Goal: Task Accomplishment & Management: Manage account settings

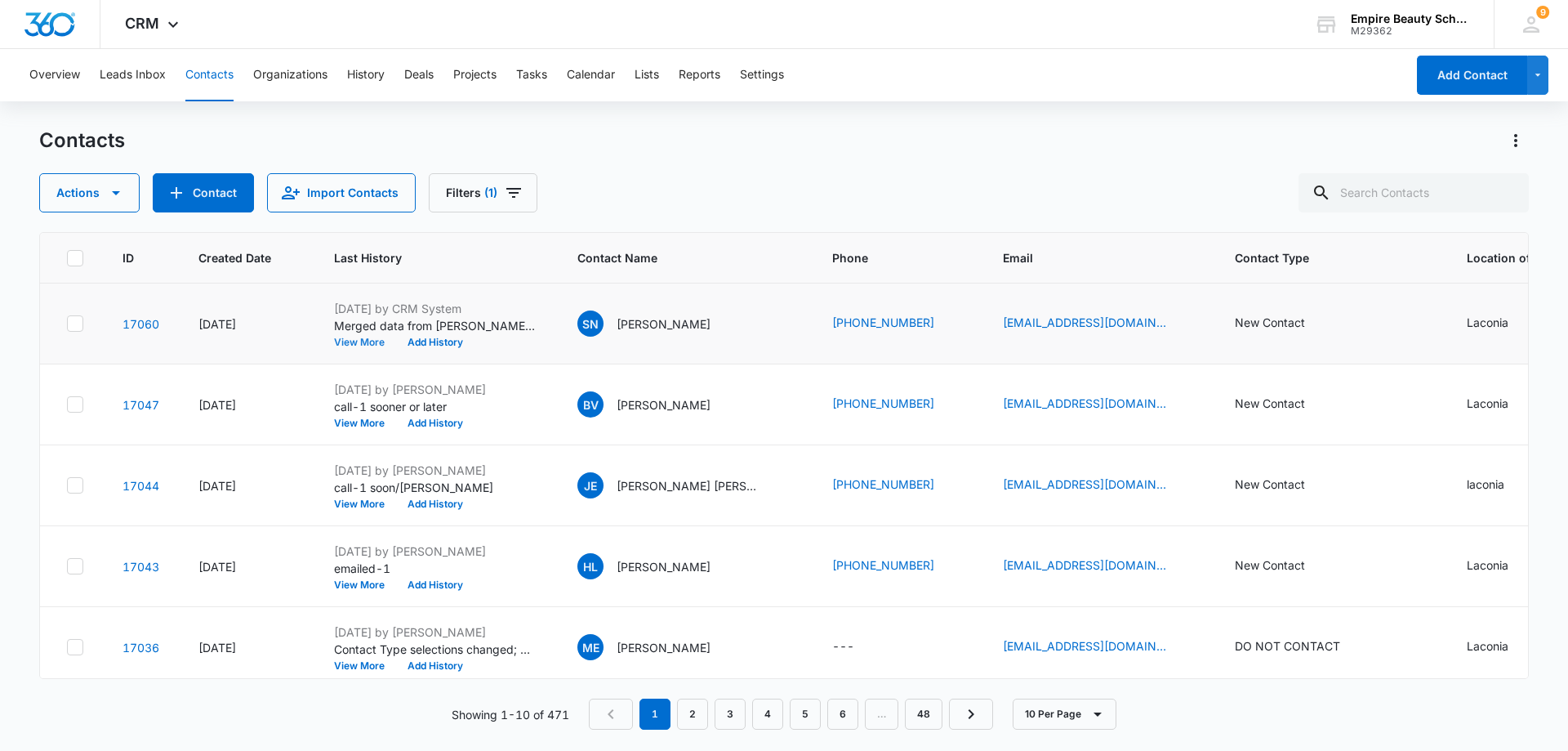
click at [353, 338] on button "View More" at bounding box center [365, 342] width 62 height 10
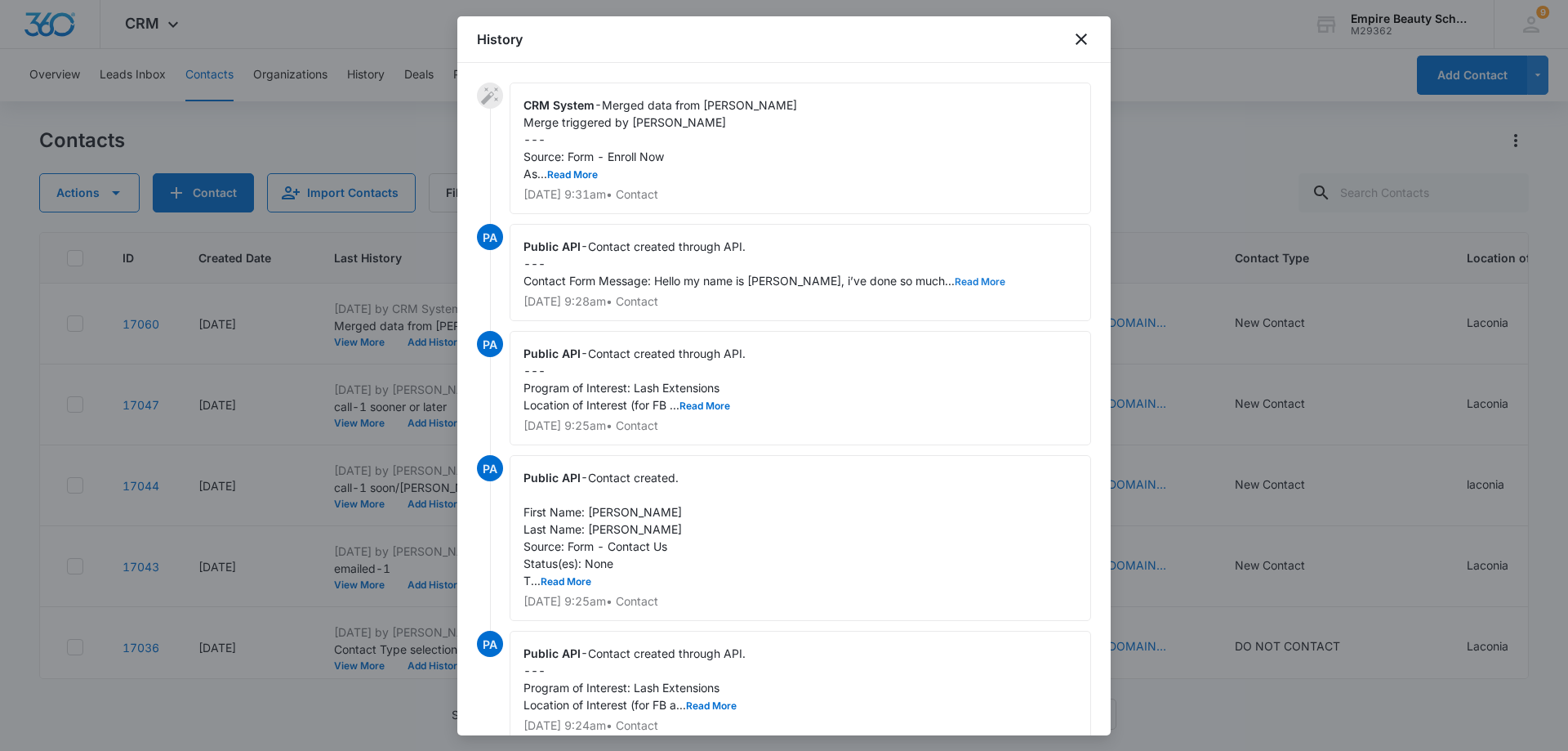
click at [955, 279] on button "Read More" at bounding box center [980, 281] width 51 height 10
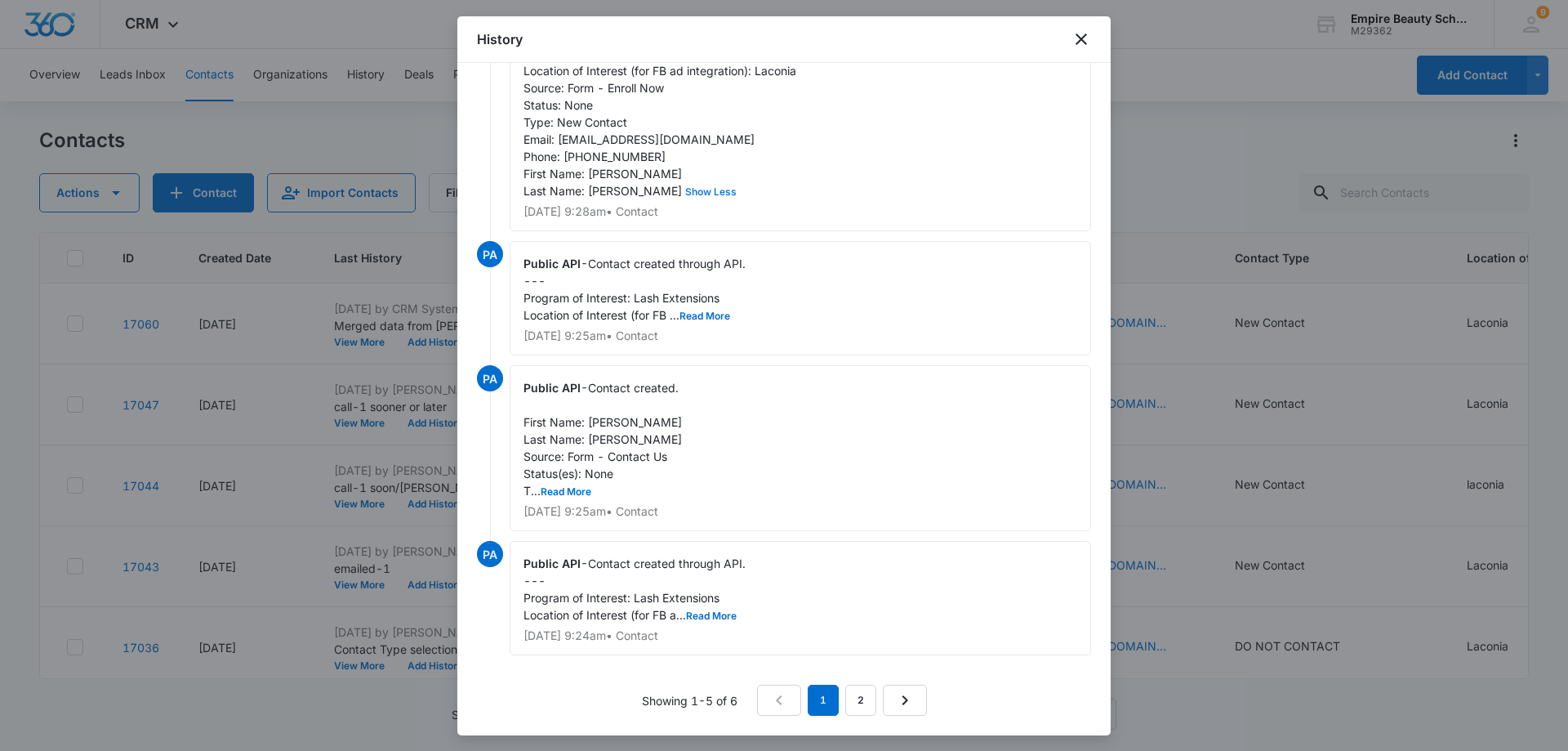
scroll to position [296, 0]
click at [851, 700] on link "2" at bounding box center [861, 700] width 31 height 31
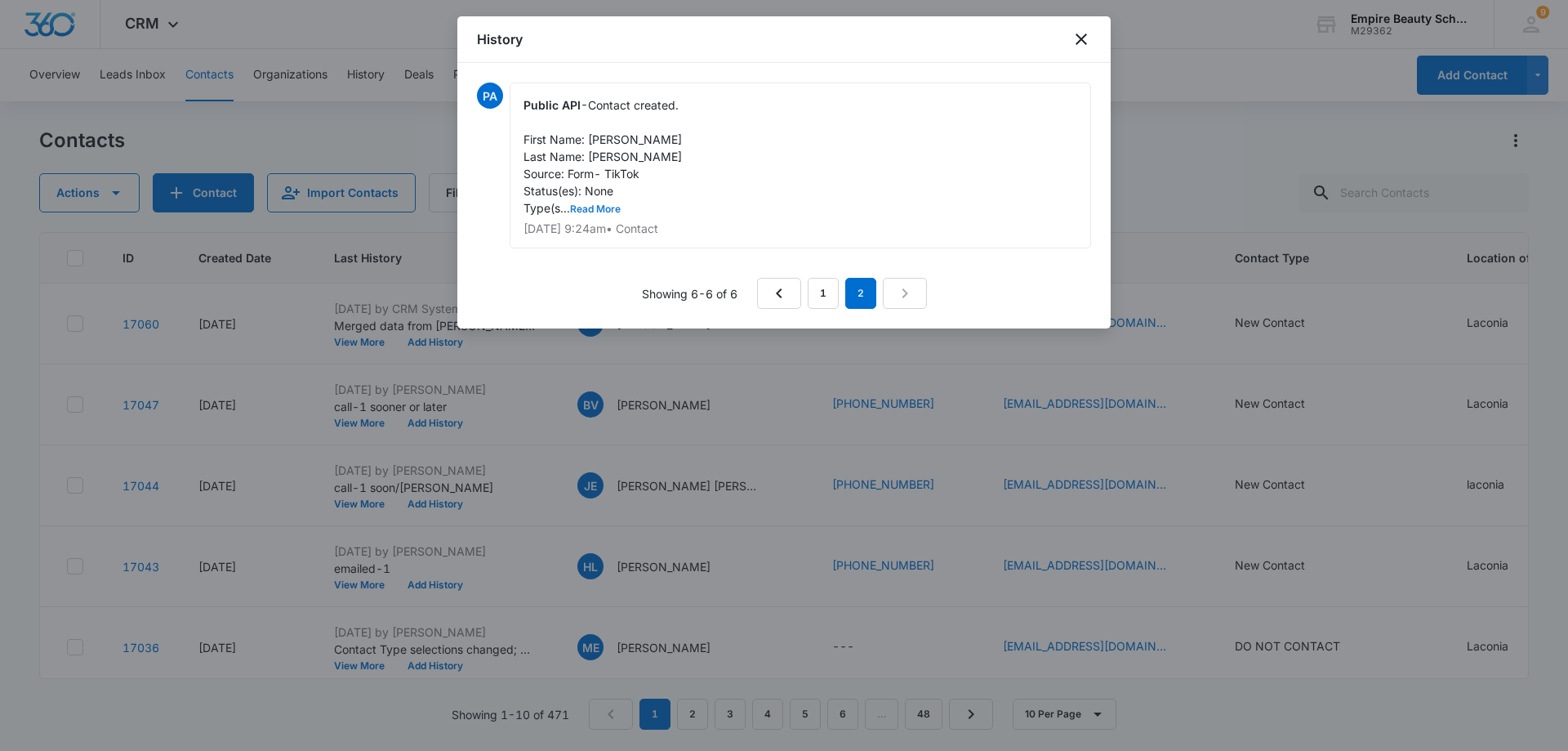
click at [610, 210] on button "Read More" at bounding box center [595, 209] width 51 height 10
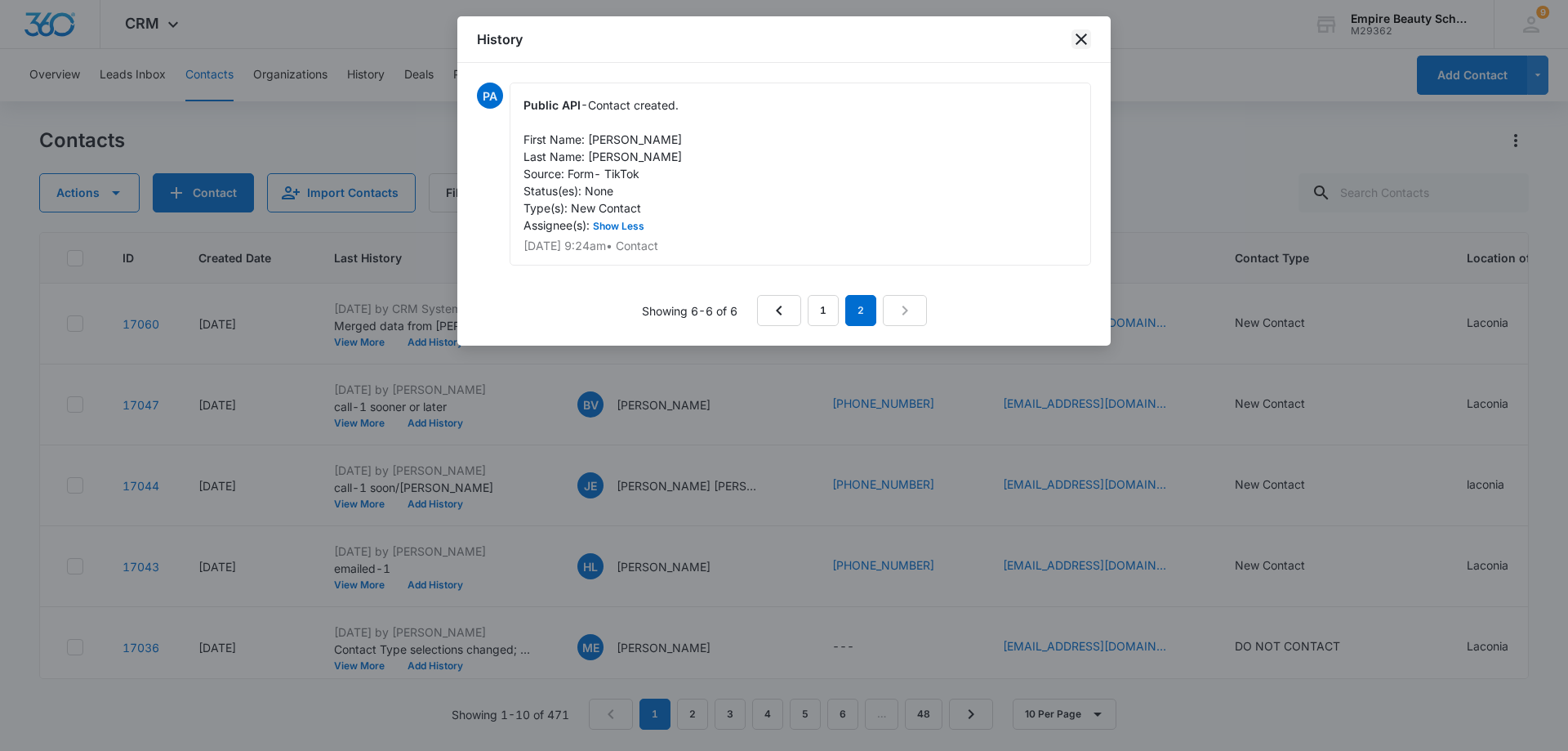
click at [1079, 43] on icon "close" at bounding box center [1081, 39] width 19 height 19
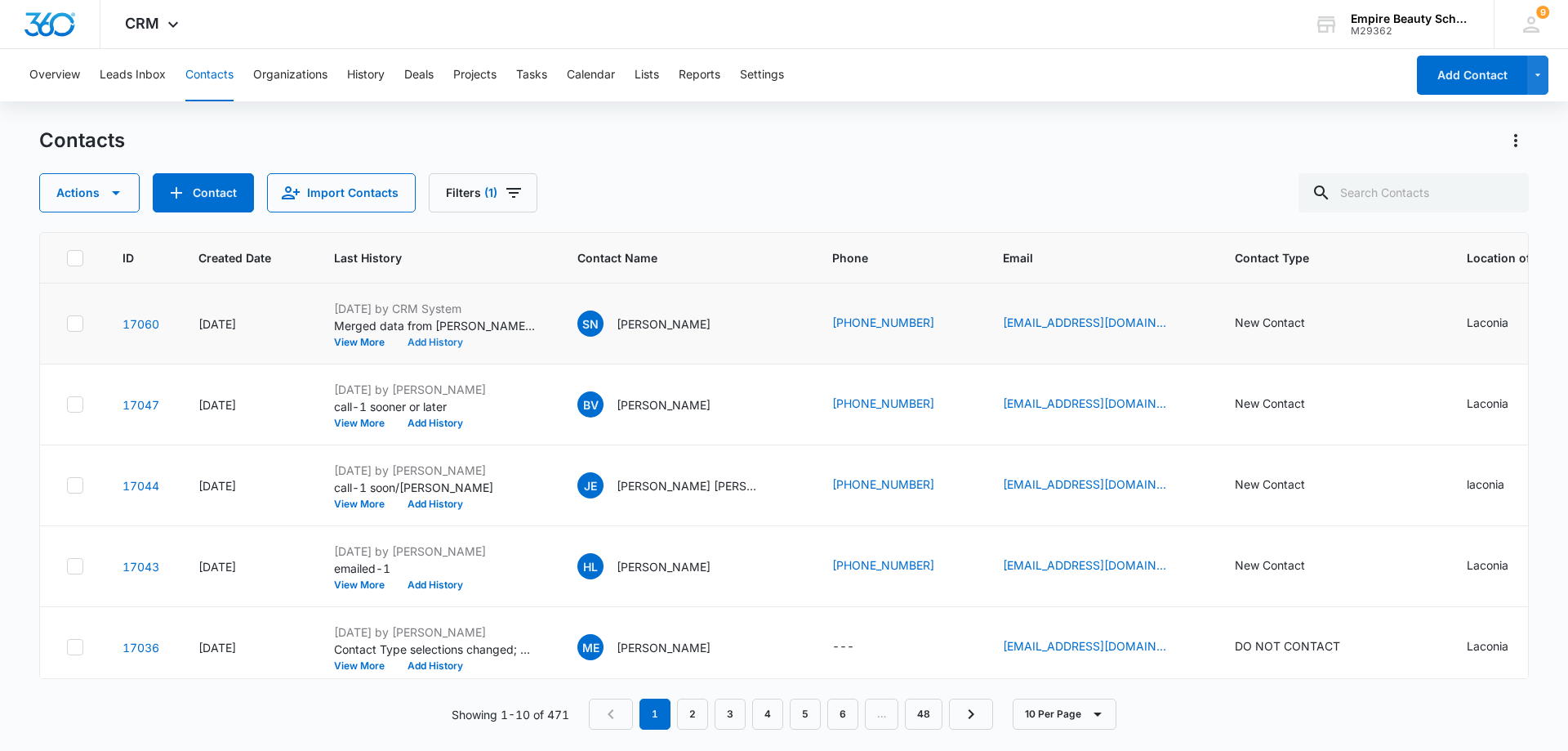
click at [442, 338] on button "Add History" at bounding box center [436, 342] width 79 height 10
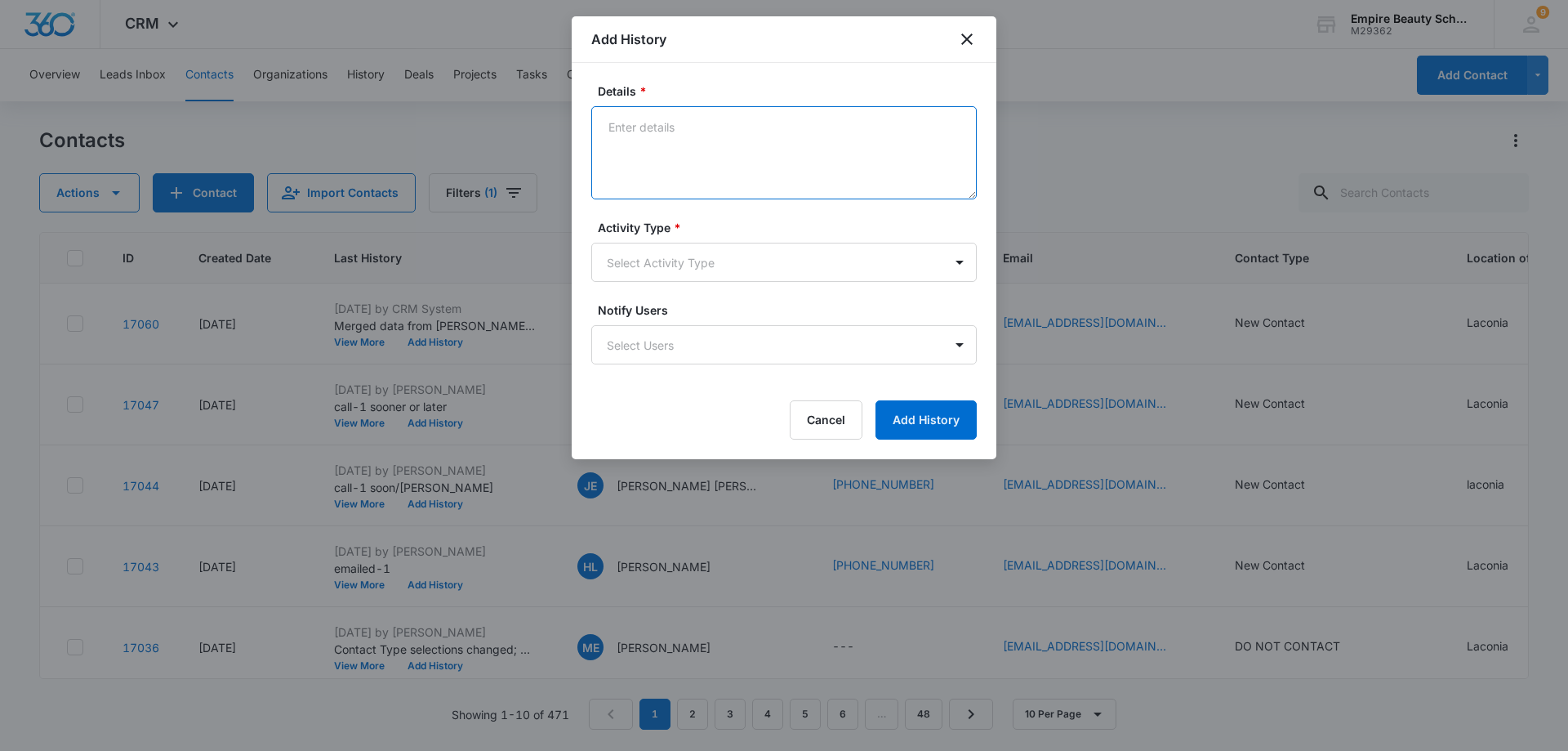
click at [645, 125] on textarea "Details *" at bounding box center [784, 153] width 386 height 93
type textarea "Call1 left voicemail with contact information"
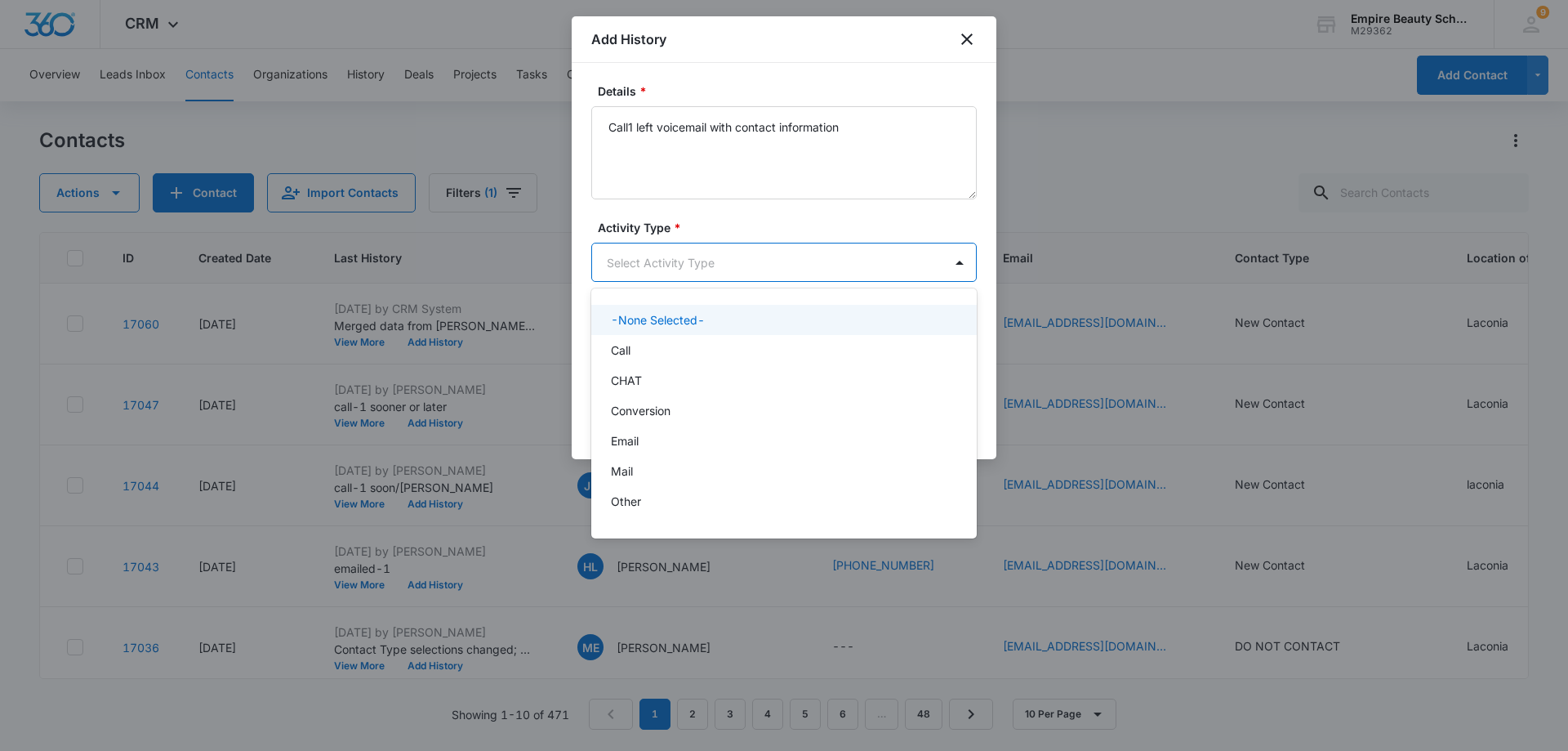
click at [748, 265] on body "CRM Apps Forms CRM Email Shop Payments POS Files Brand Settings AI Assistant Em…" at bounding box center [784, 376] width 1568 height 751
click at [666, 347] on div "Call" at bounding box center [782, 351] width 343 height 17
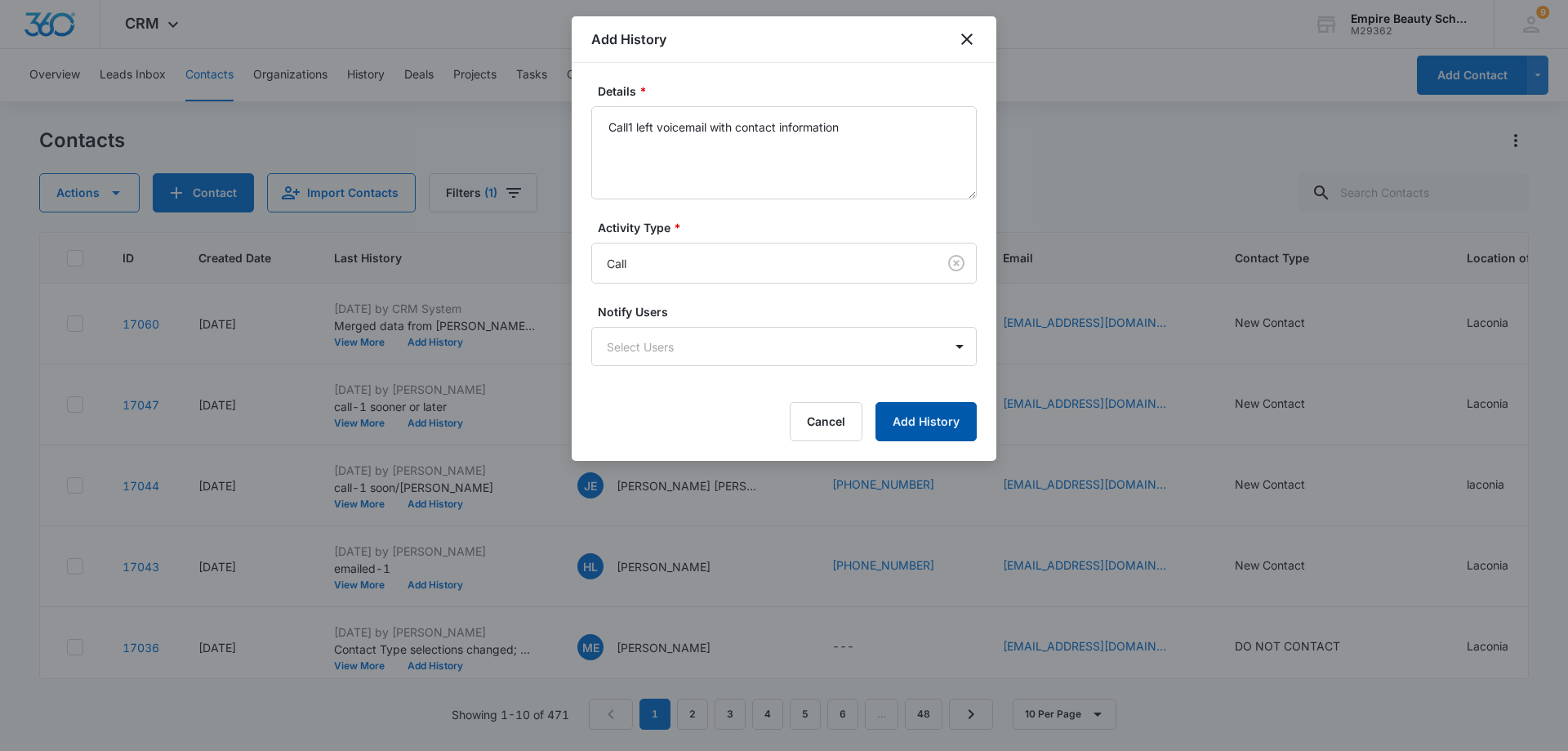
click at [933, 426] on button "Add History" at bounding box center [926, 422] width 101 height 39
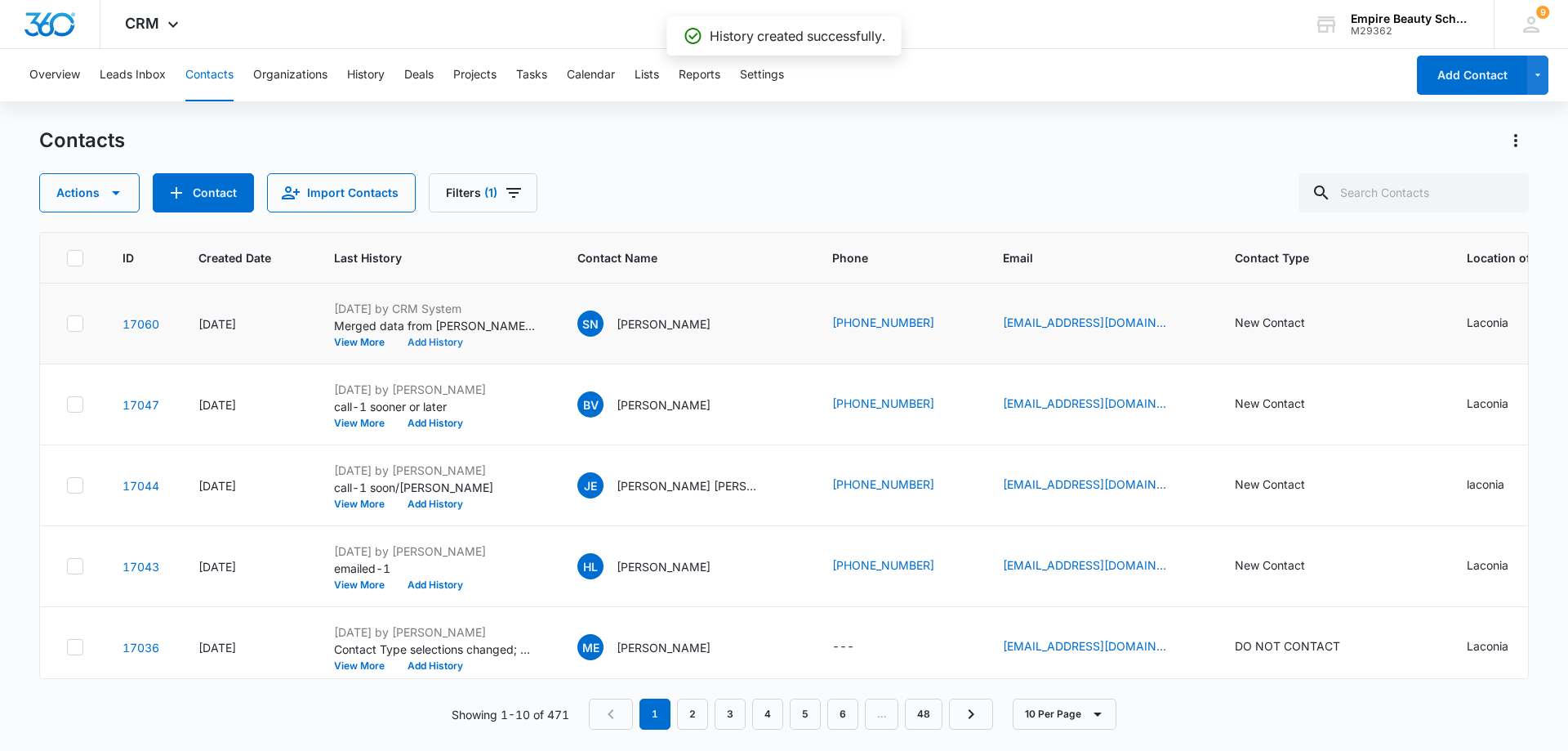
click at [424, 343] on button "Add History" at bounding box center [436, 342] width 79 height 10
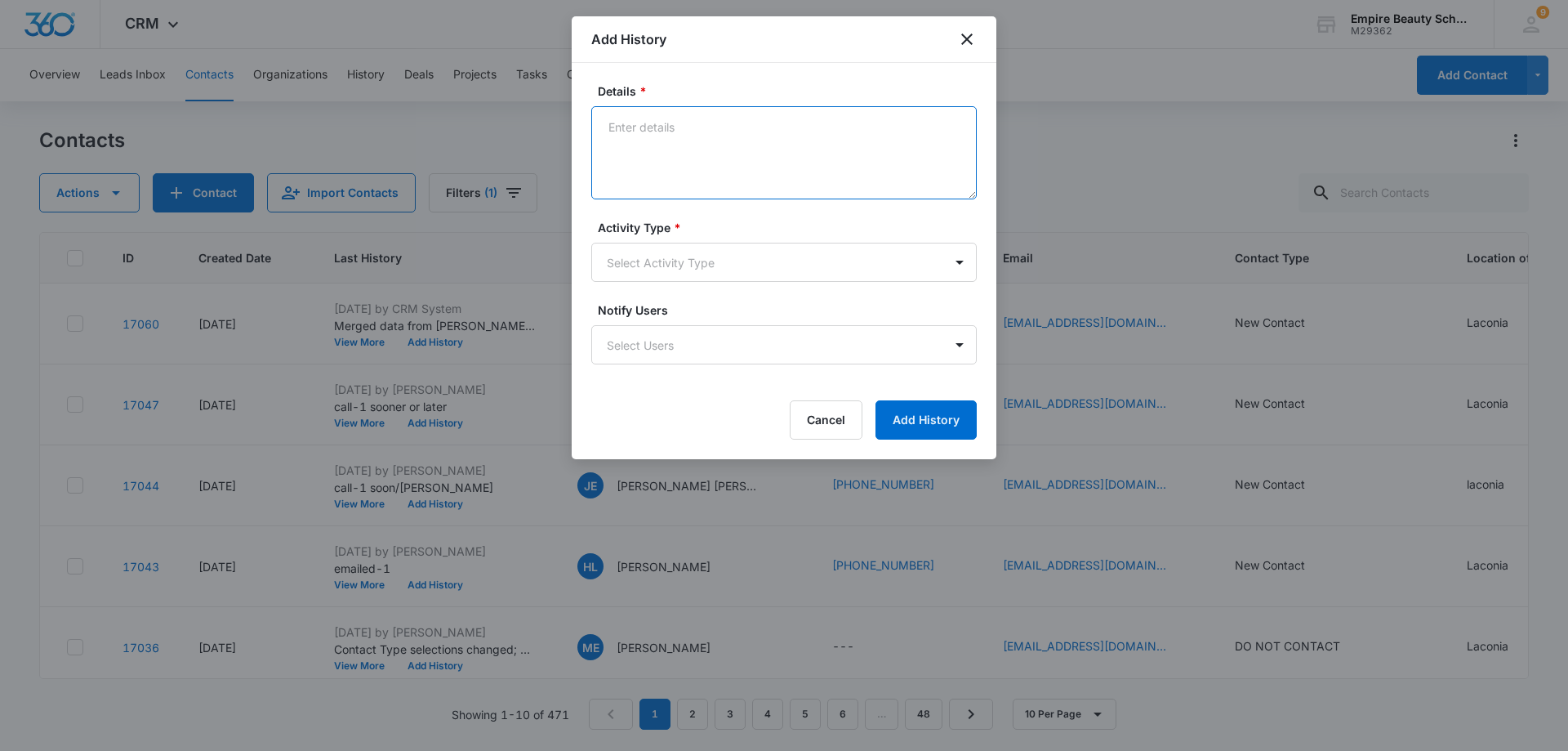
click at [670, 119] on textarea "Details *" at bounding box center [784, 153] width 386 height 93
type textarea "Text 1 sooner or later?"
click at [646, 256] on body "CRM Apps Forms CRM Email Shop Payments POS Files Brand Settings AI Assistant Em…" at bounding box center [784, 376] width 1568 height 751
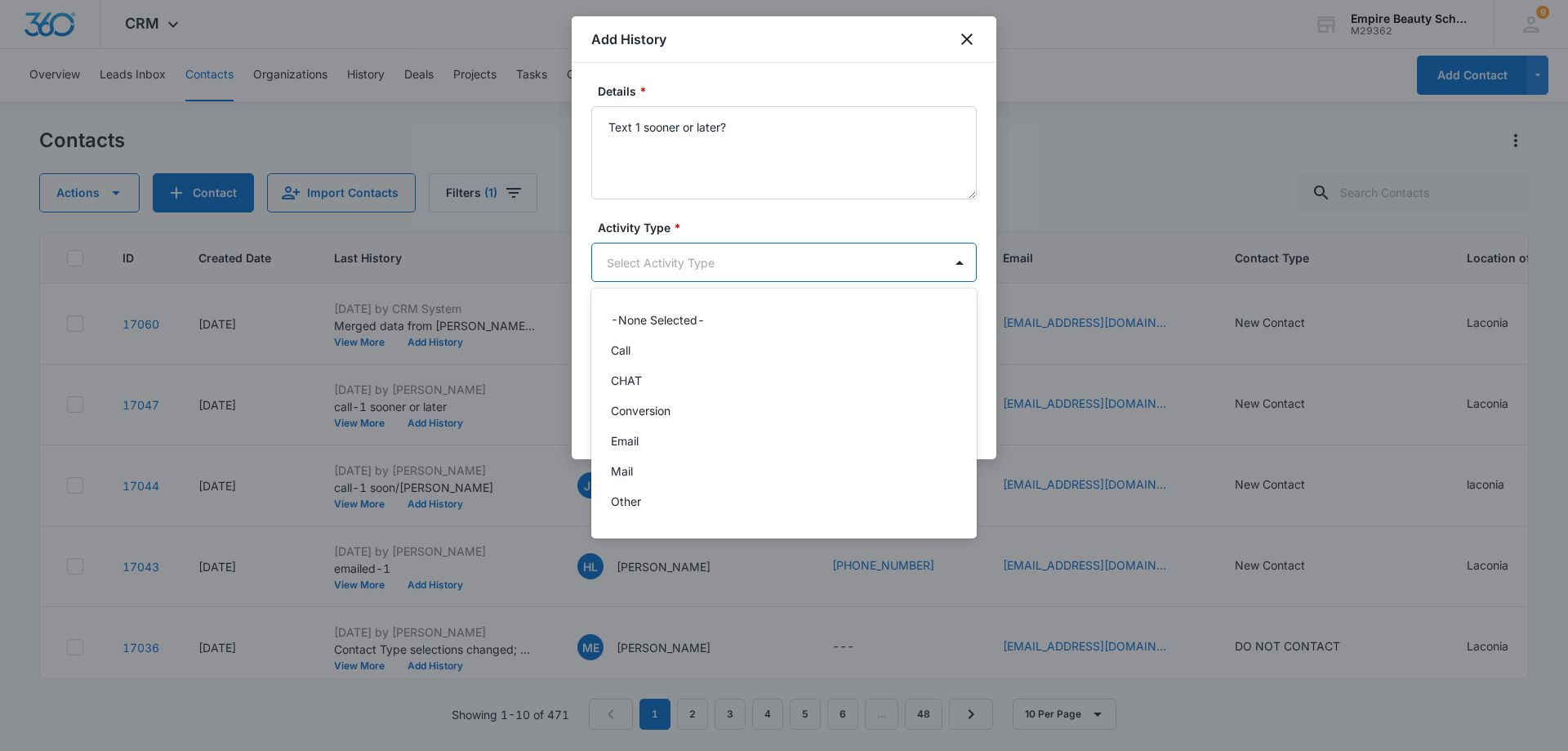
scroll to position [85, 0]
click at [627, 507] on p "Text" at bounding box center [622, 507] width 24 height 17
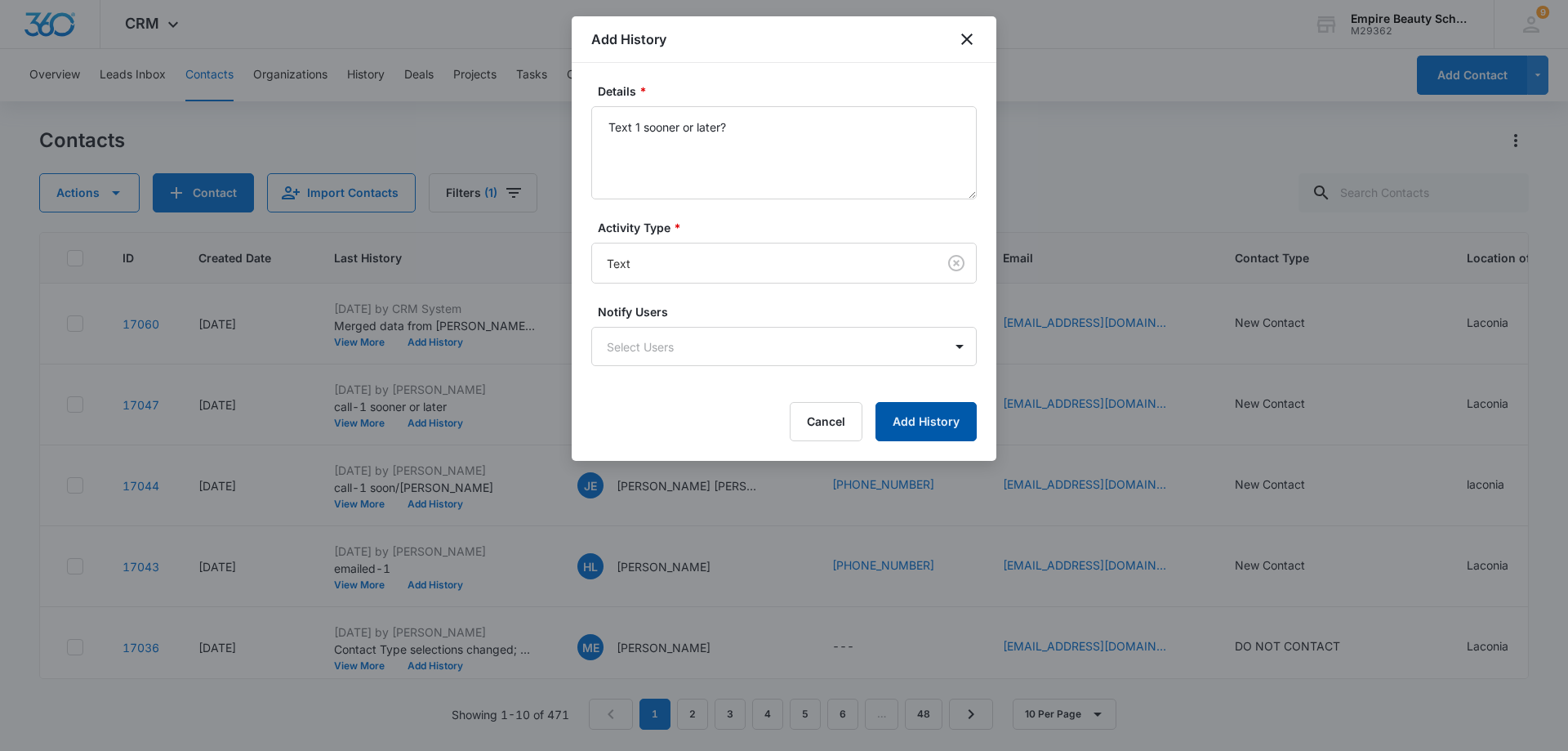
click at [937, 417] on button "Add History" at bounding box center [926, 422] width 101 height 39
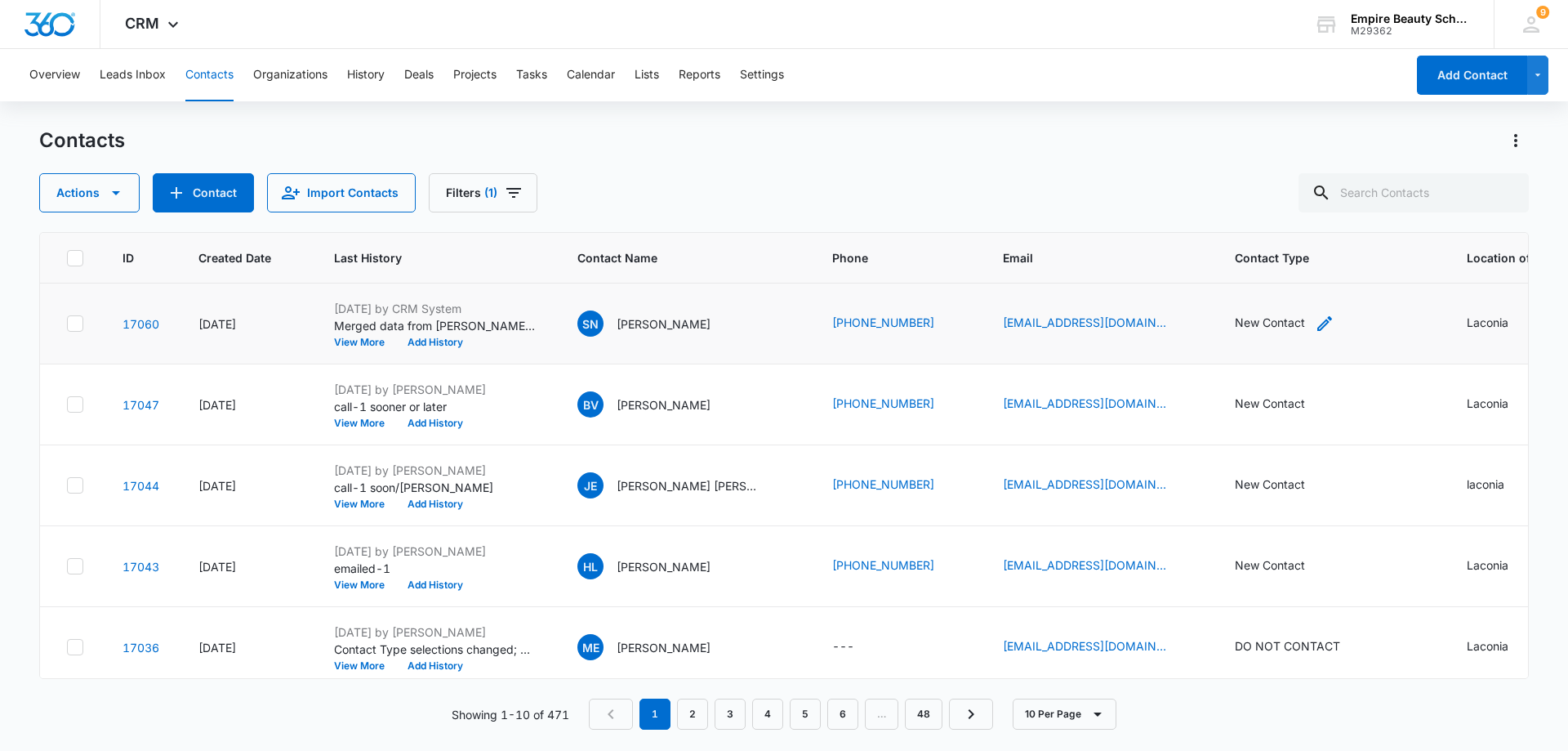
click at [1316, 320] on icon "Contact Type - New Contact - Select to Edit Field" at bounding box center [1325, 324] width 19 height 19
click at [1344, 222] on div at bounding box center [1345, 218] width 26 height 26
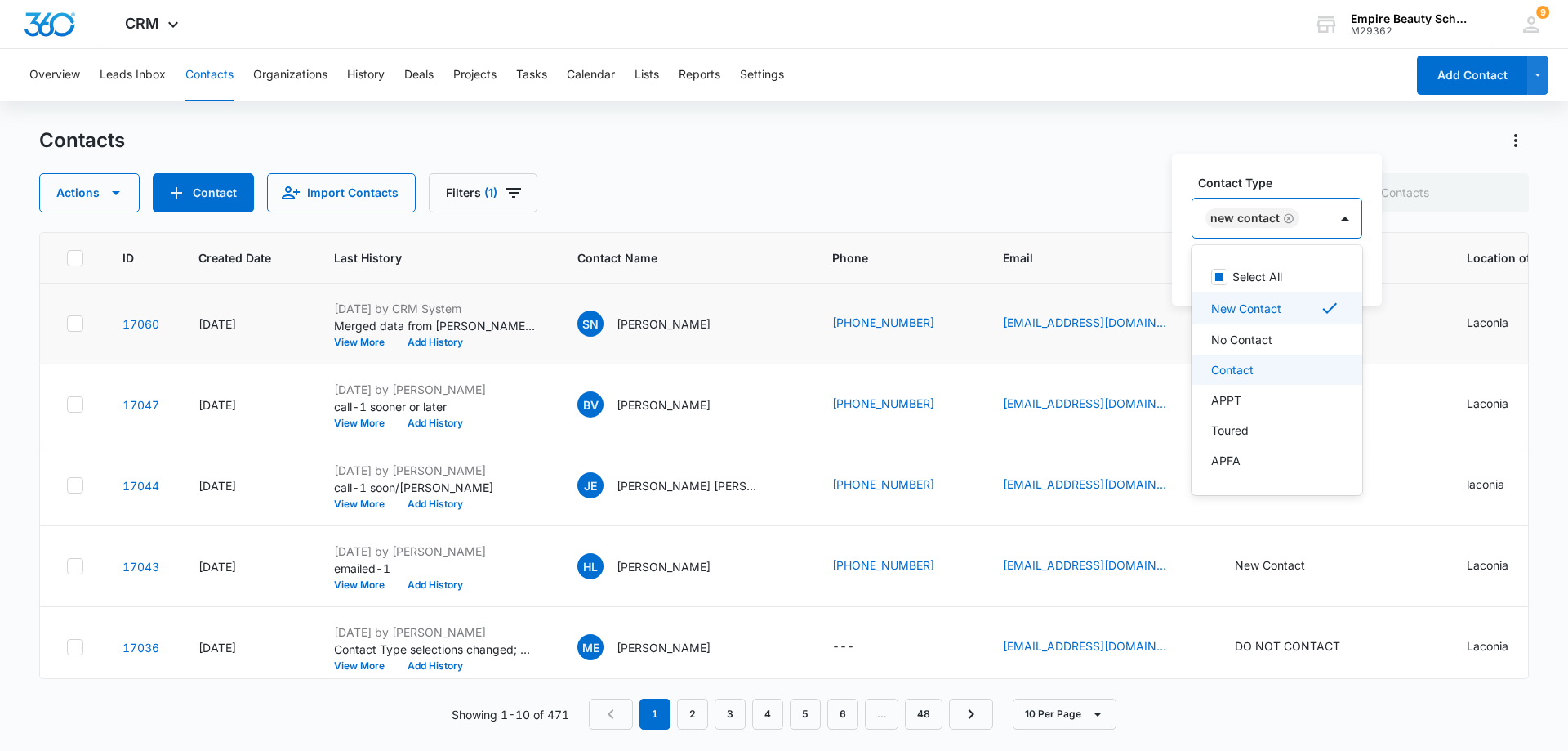
click at [1240, 364] on p "Contact" at bounding box center [1233, 370] width 42 height 17
click at [1286, 217] on icon "Remove New Contact" at bounding box center [1290, 218] width 12 height 12
click at [1301, 183] on label "Contact Type" at bounding box center [1270, 182] width 144 height 17
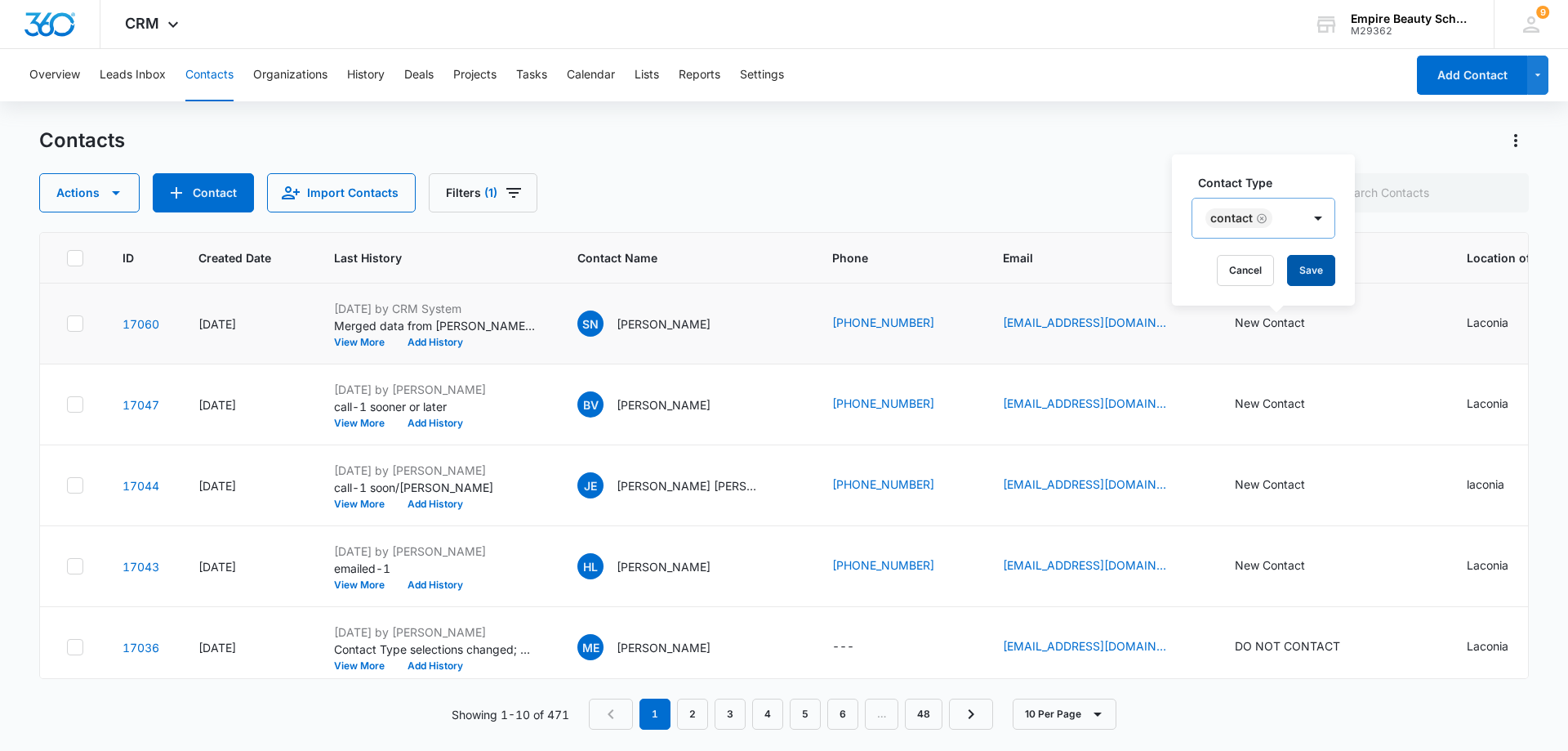
click at [1315, 271] on button "Save" at bounding box center [1312, 270] width 48 height 31
click at [1382, 193] on input "text" at bounding box center [1414, 192] width 230 height 39
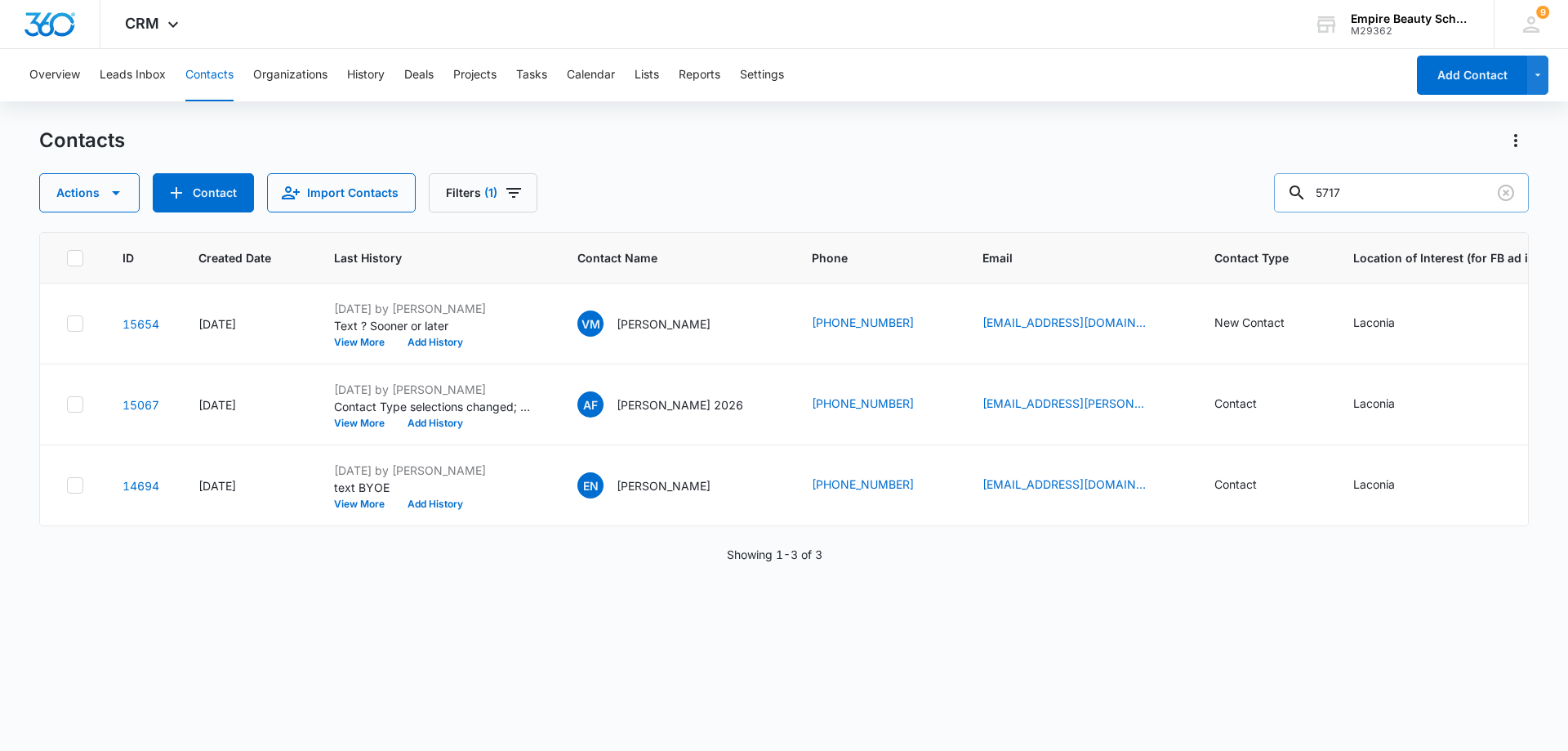
type input "5717"
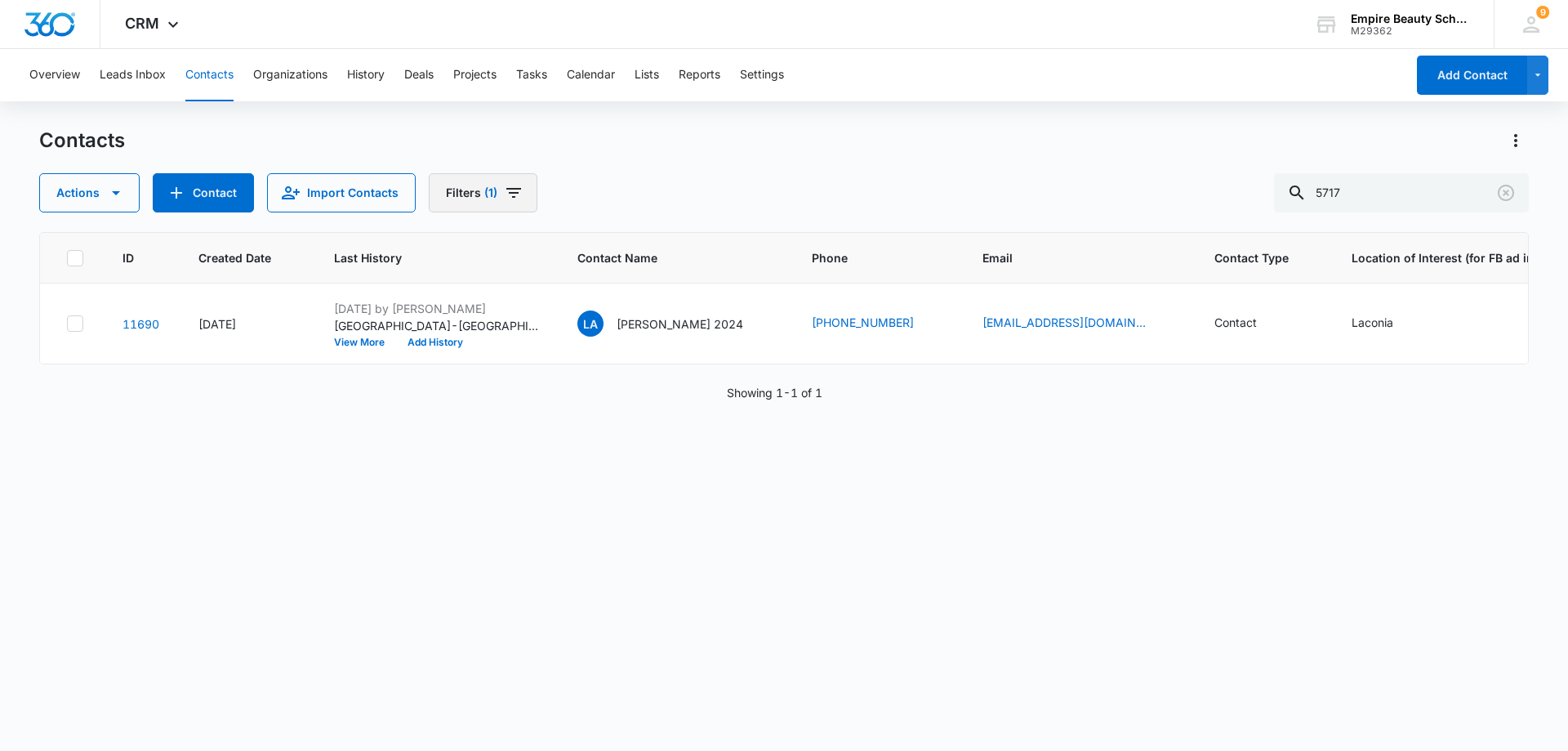
click at [518, 194] on icon "Filters" at bounding box center [514, 193] width 19 height 19
click at [556, 464] on icon "Clear" at bounding box center [550, 465] width 12 height 12
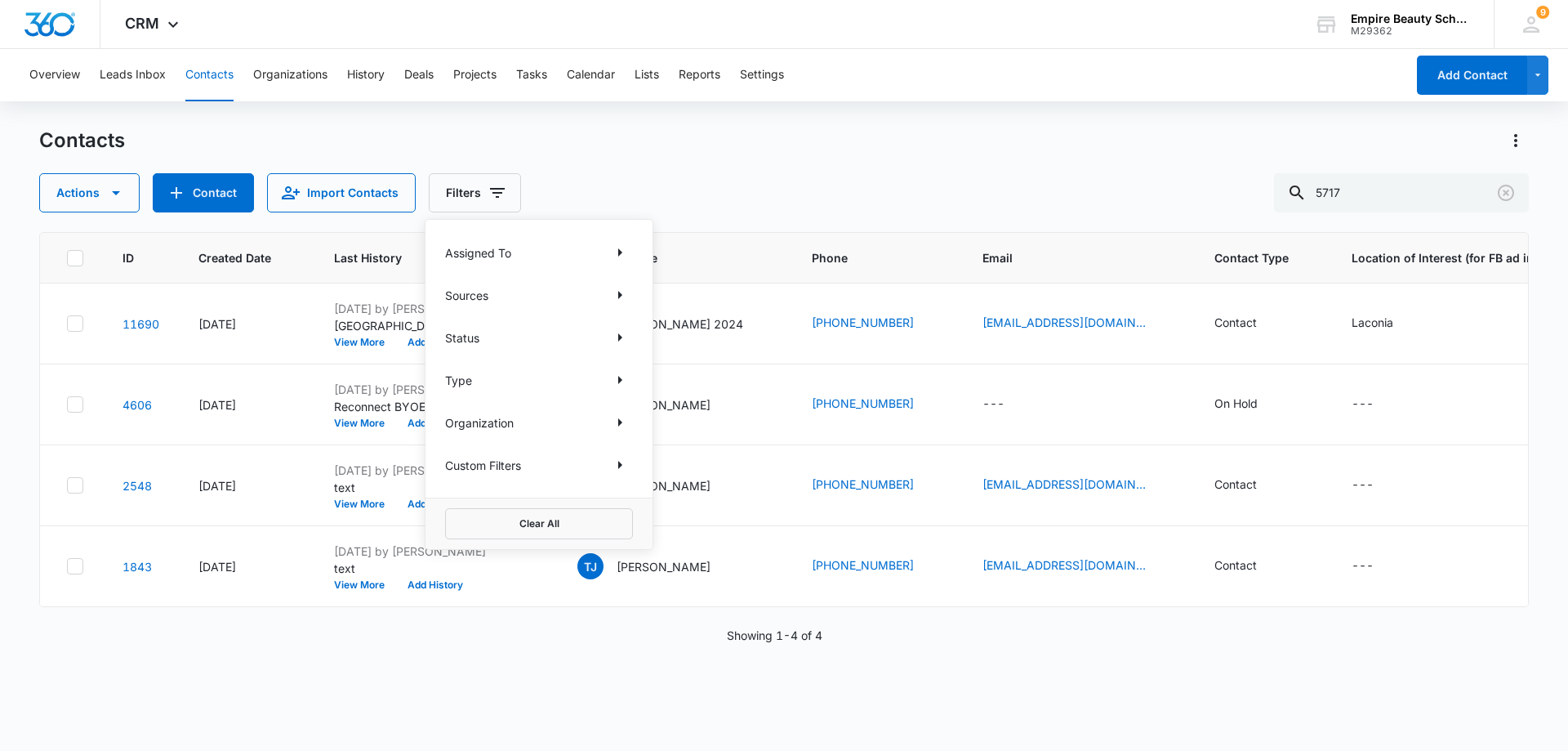
click at [1010, 132] on div "Contacts" at bounding box center [784, 140] width 1490 height 26
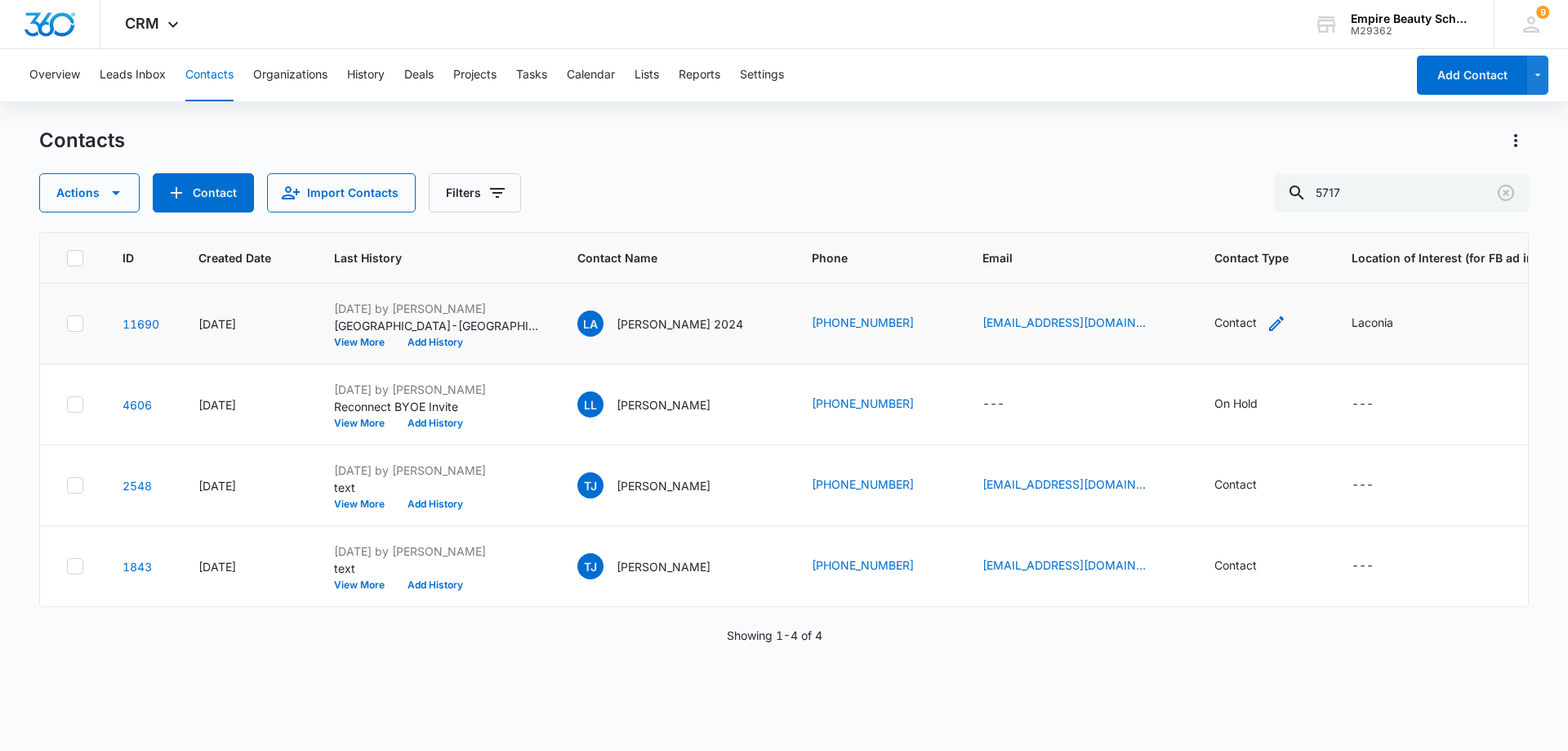
click at [1267, 322] on icon "Contact Type - Contact - Select to Edit Field" at bounding box center [1277, 324] width 19 height 19
click at [1242, 216] on div at bounding box center [1242, 218] width 26 height 26
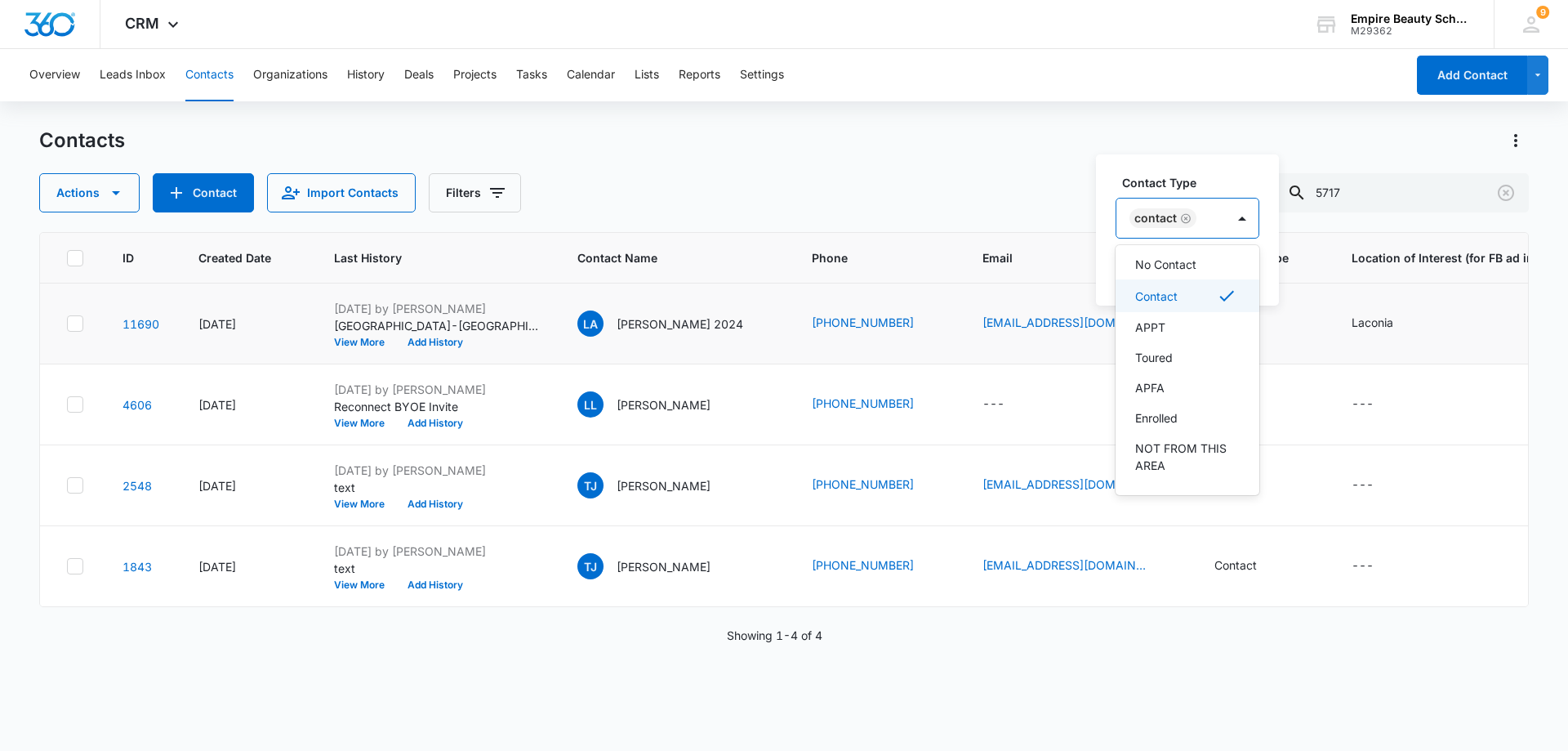
scroll to position [131, 0]
click at [1170, 358] on p "Enrolled" at bounding box center [1157, 360] width 42 height 17
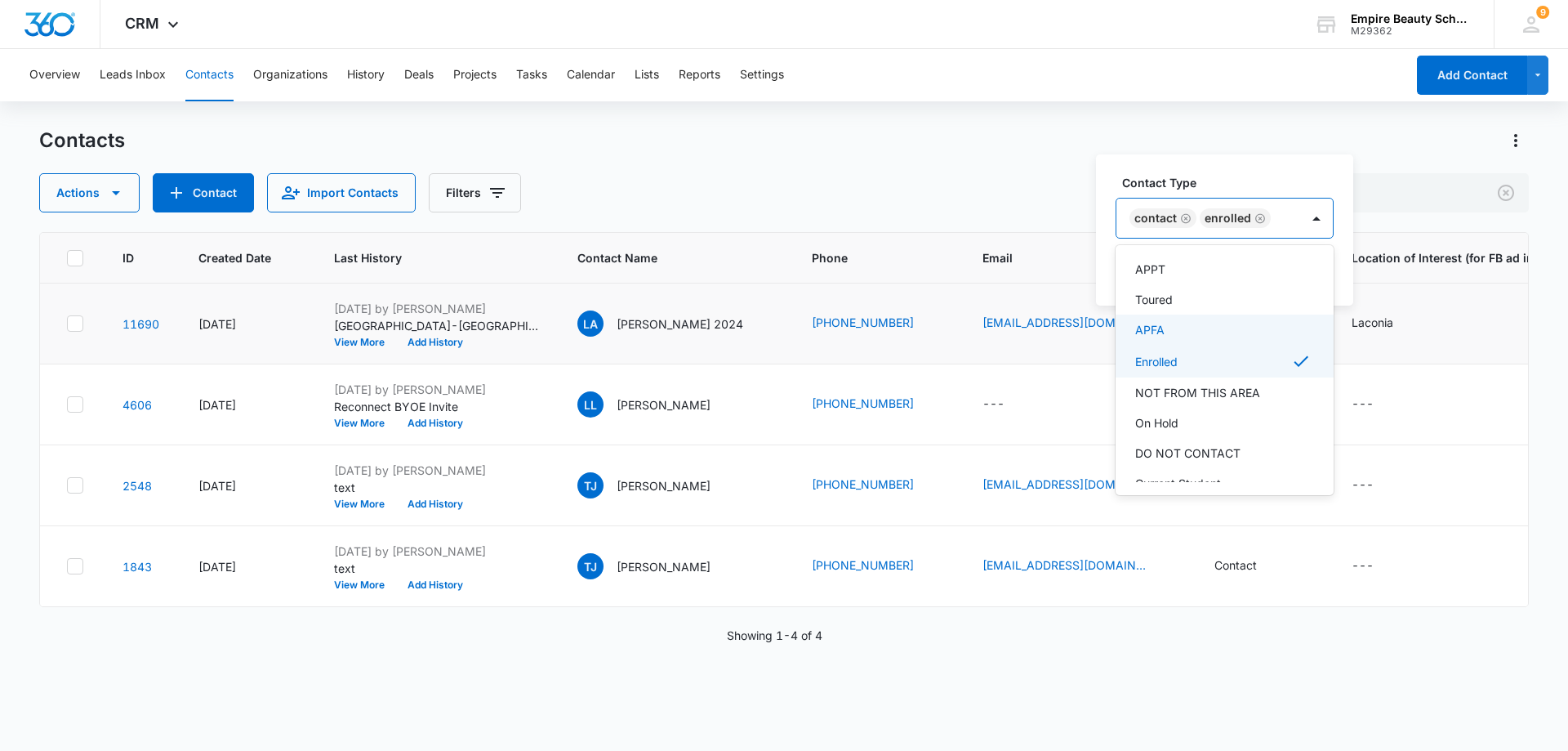
scroll to position [0, 0]
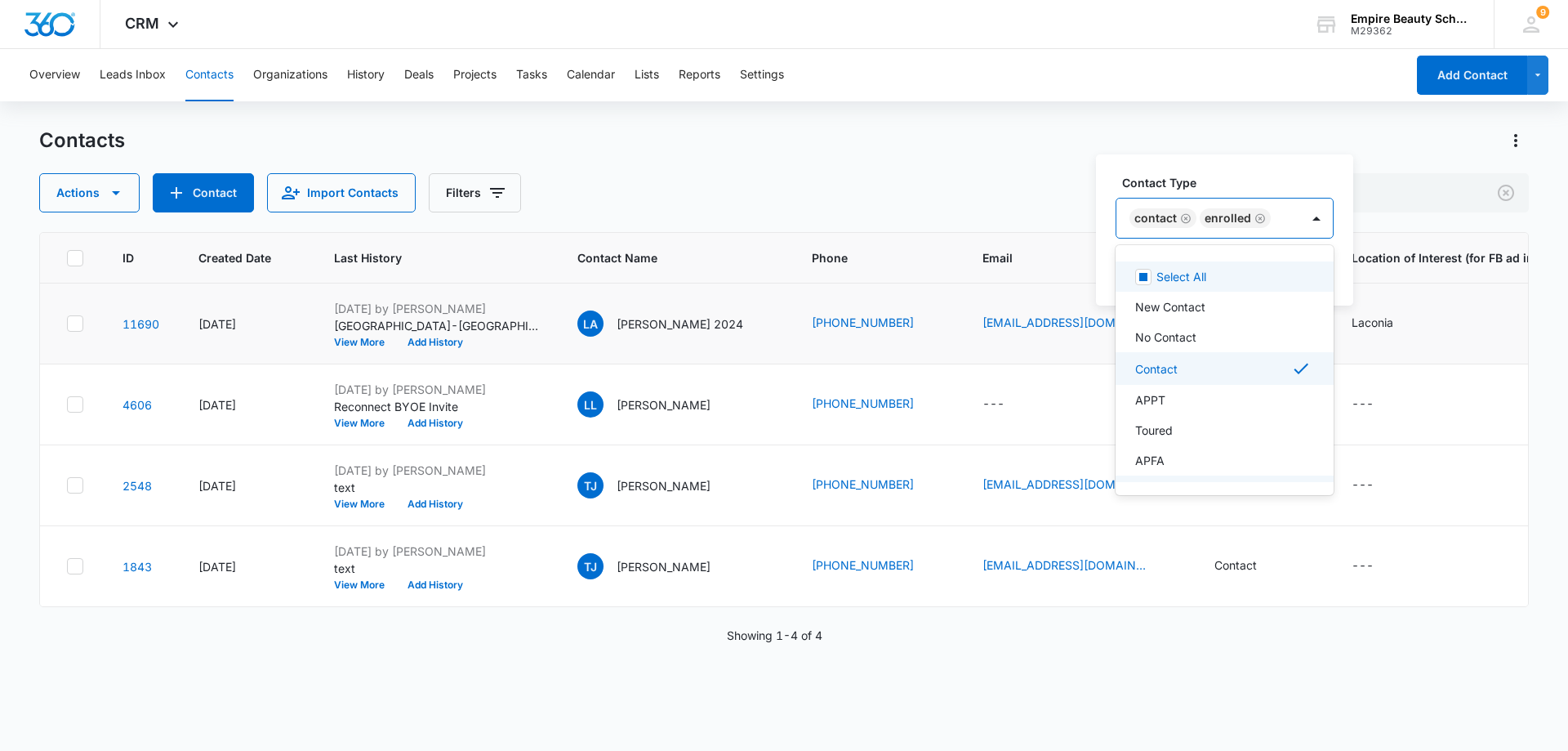
click at [1185, 217] on icon "Remove Contact" at bounding box center [1186, 218] width 10 height 10
click at [1244, 176] on label "Contact Type" at bounding box center [1196, 182] width 148 height 17
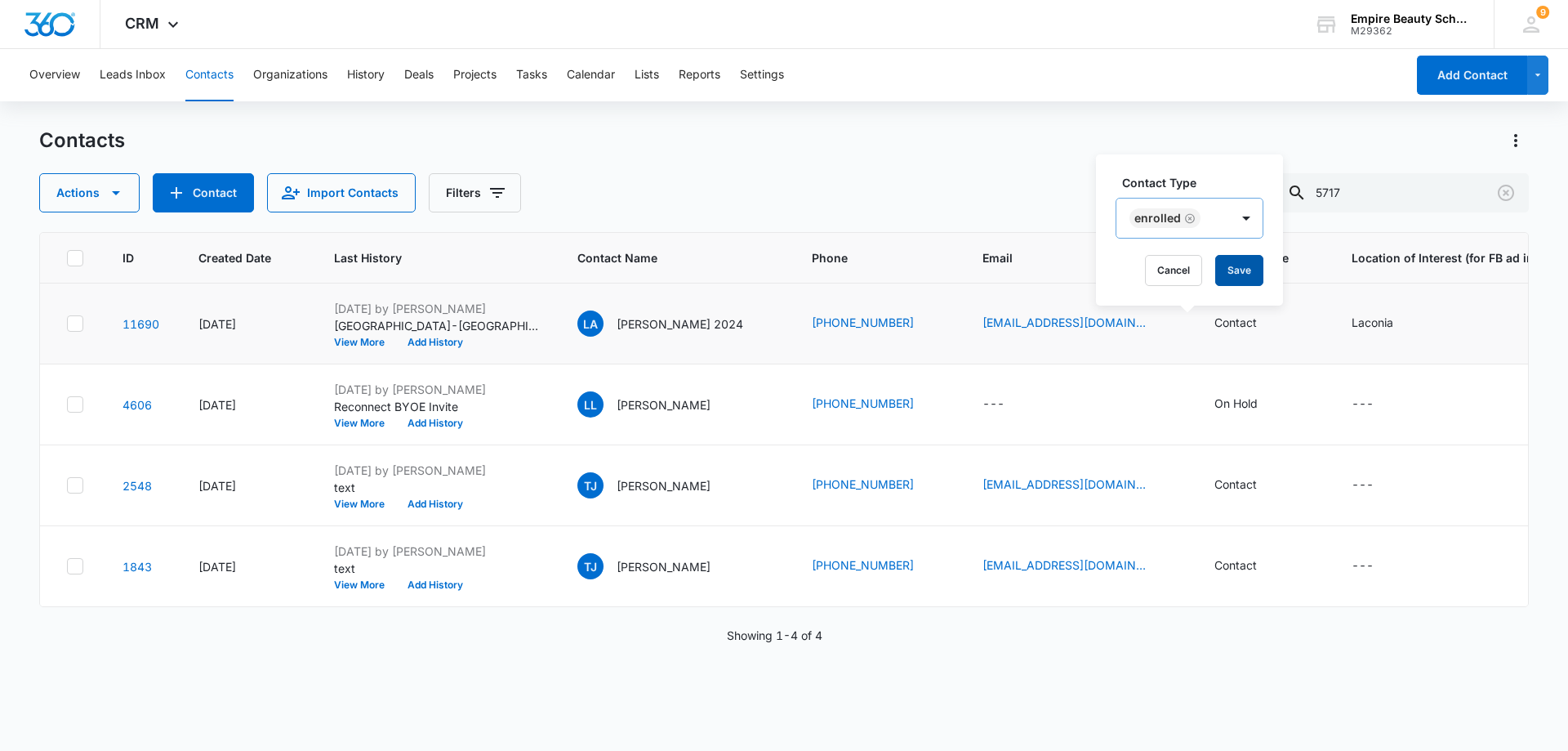
click at [1246, 270] on button "Save" at bounding box center [1240, 270] width 48 height 31
click at [361, 339] on button "View More" at bounding box center [365, 342] width 62 height 10
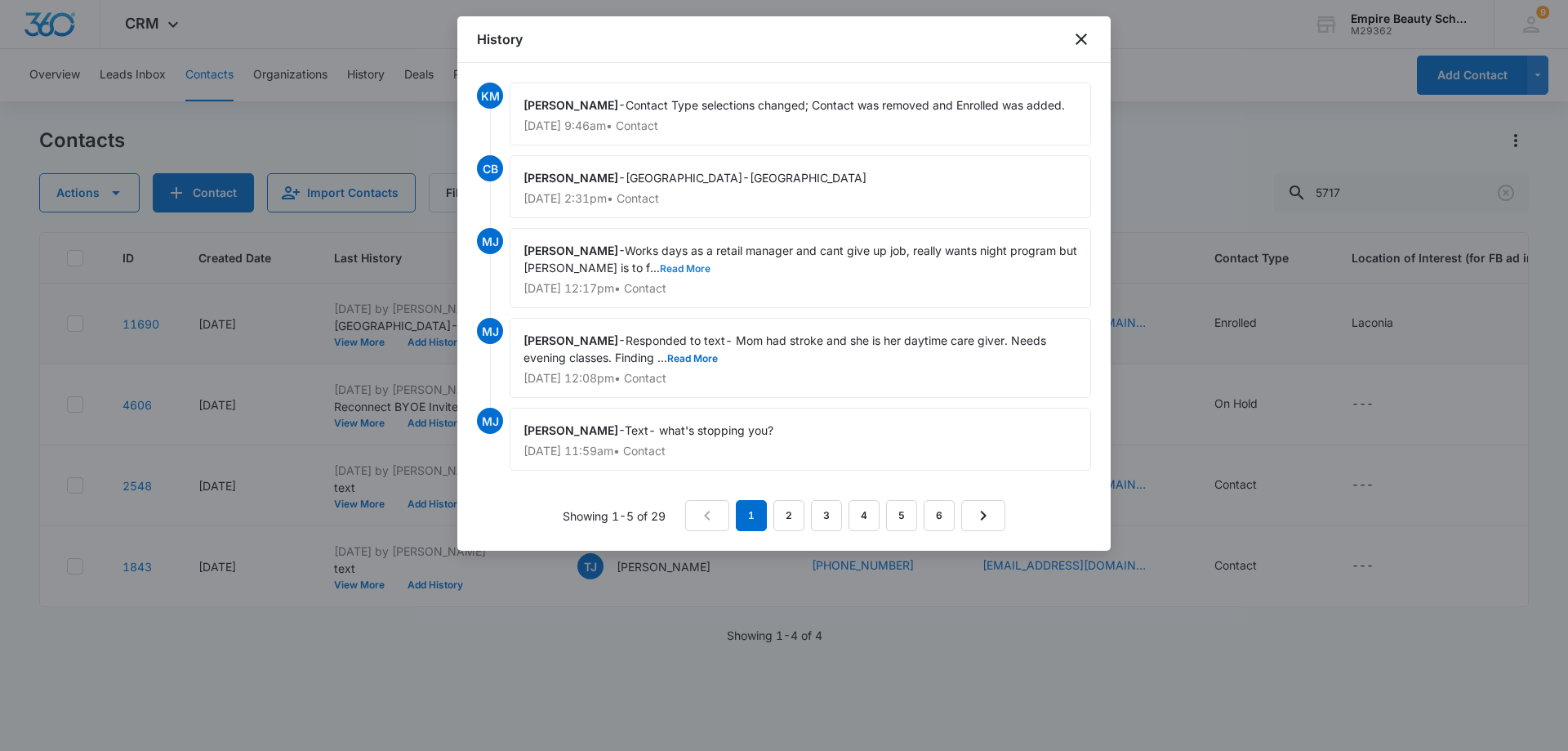
click at [660, 270] on button "Read More" at bounding box center [685, 269] width 51 height 10
click at [1077, 41] on icon "close" at bounding box center [1081, 39] width 19 height 19
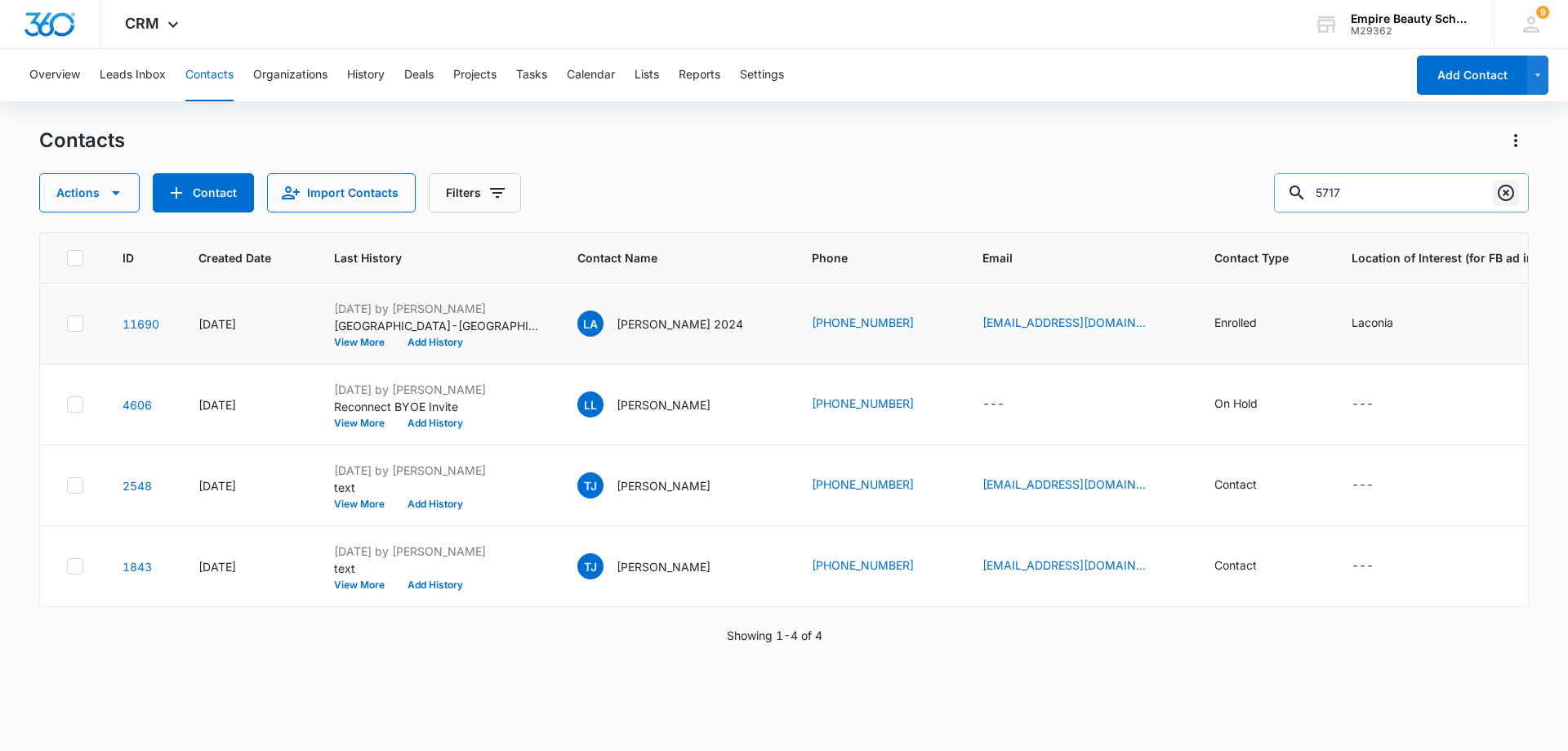
click at [1504, 186] on icon "Clear" at bounding box center [1506, 192] width 16 height 16
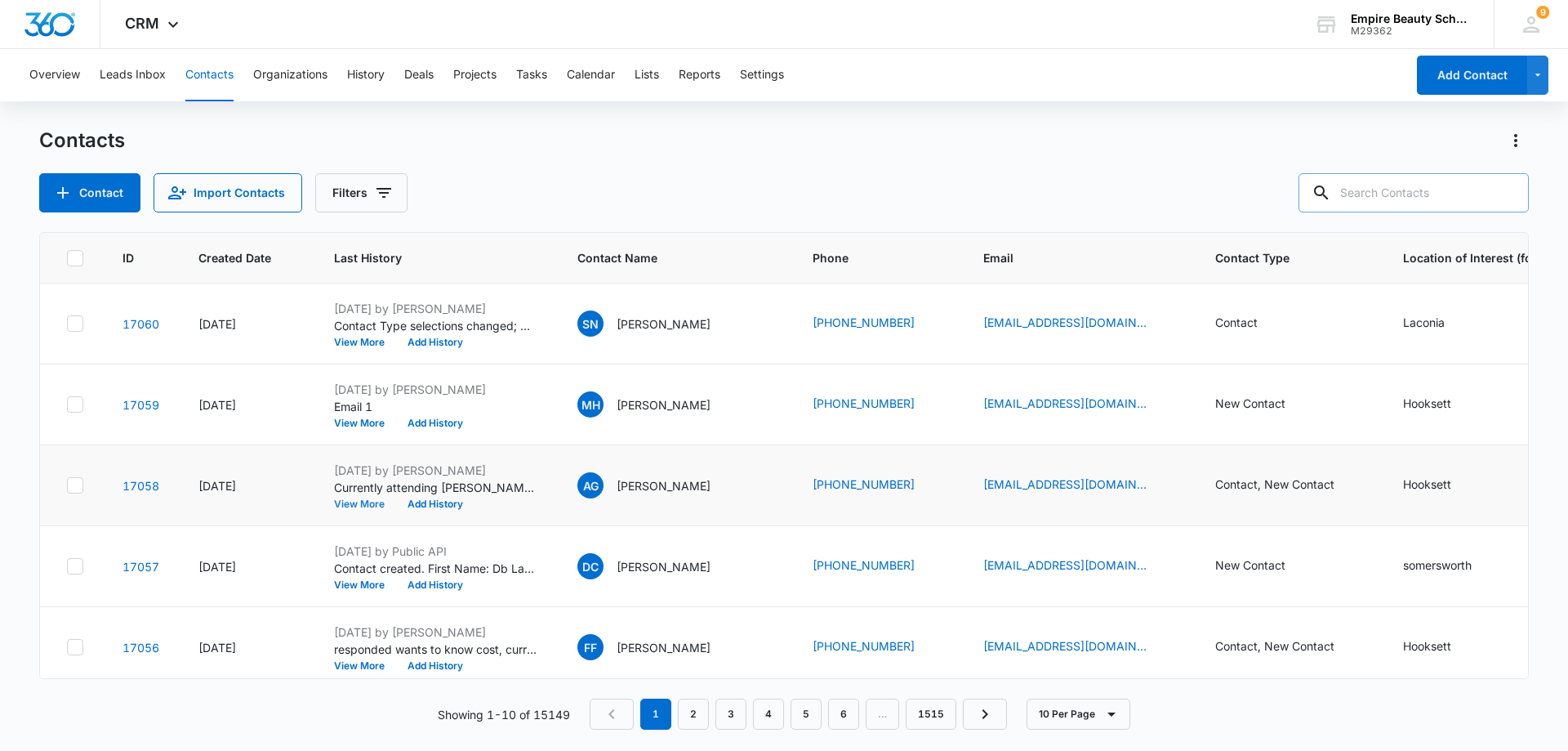
click at [353, 504] on button "View More" at bounding box center [365, 504] width 62 height 10
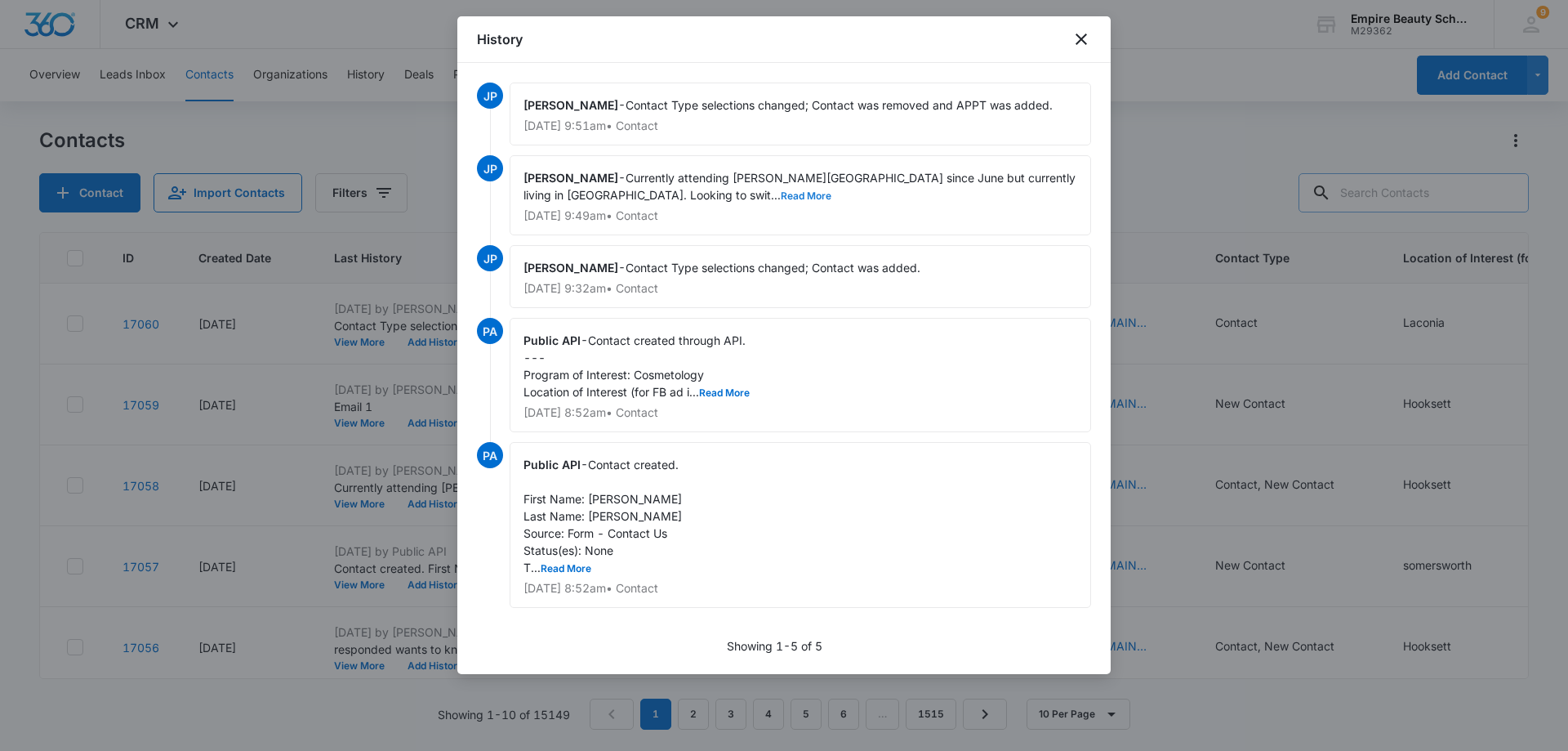
click at [781, 199] on button "Read More" at bounding box center [806, 196] width 51 height 10
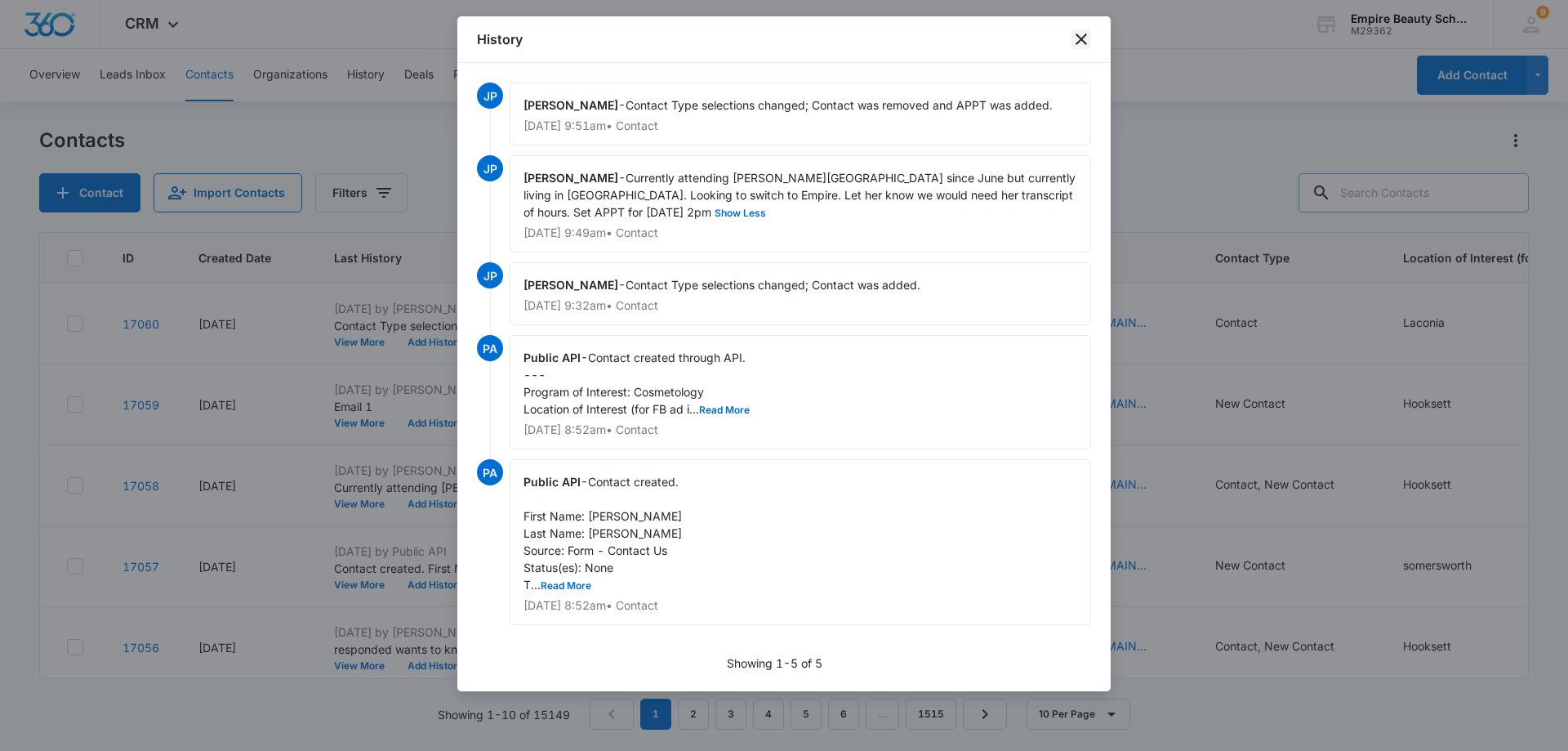
click at [1083, 36] on icon "close" at bounding box center [1081, 39] width 19 height 19
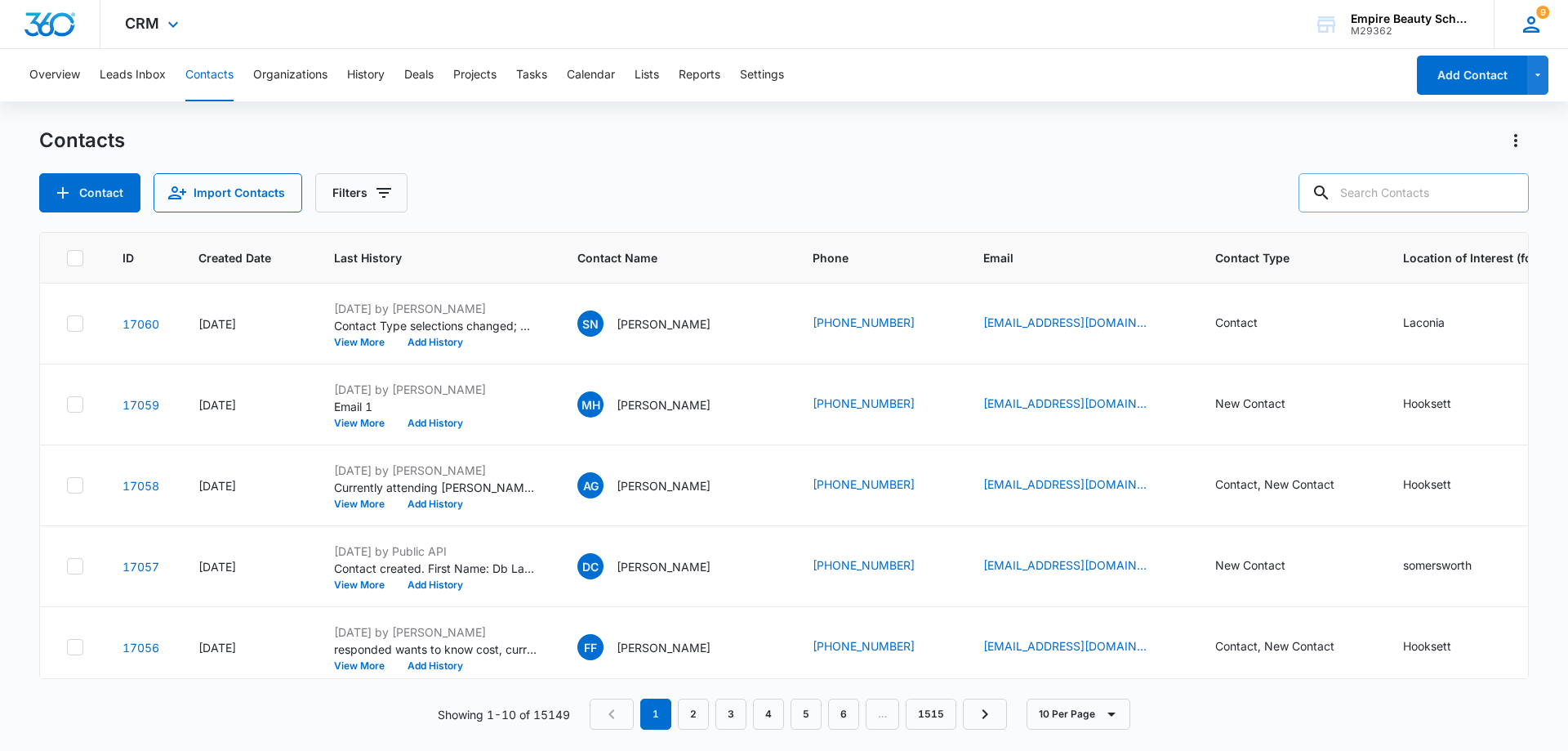
click at [1538, 24] on icon at bounding box center [1532, 25] width 25 height 25
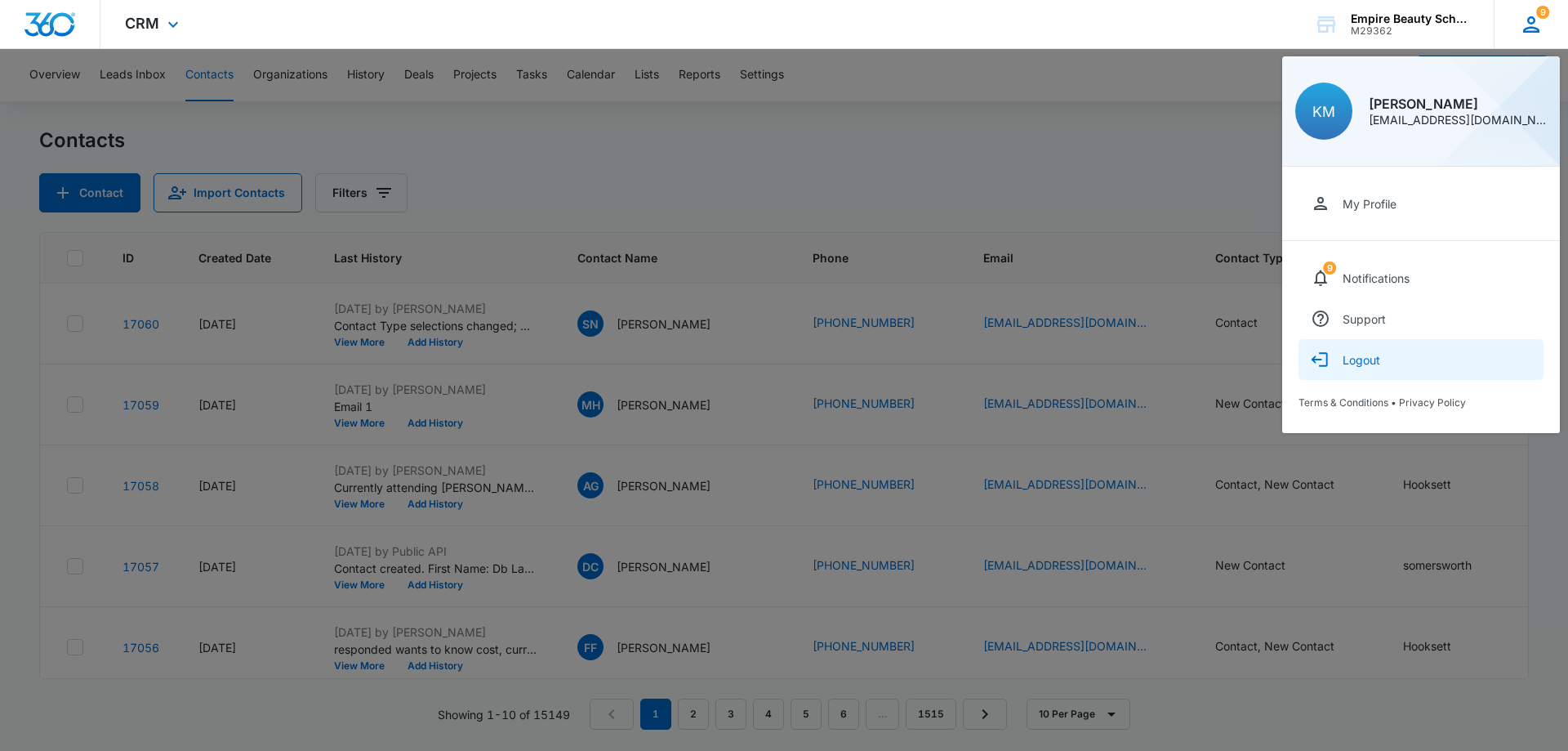
click at [1346, 358] on div "Logout" at bounding box center [1362, 360] width 37 height 13
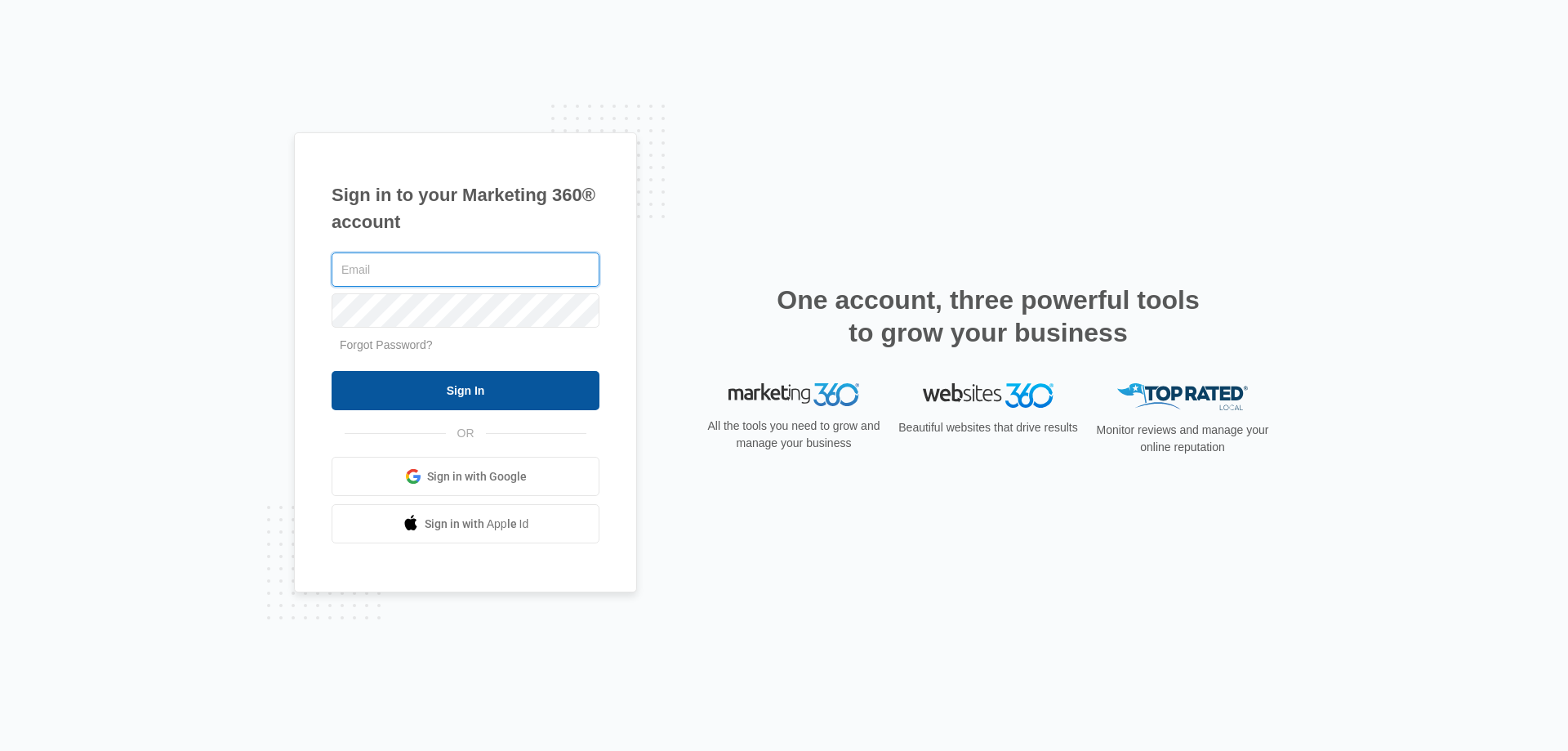
type input "[EMAIL_ADDRESS][DOMAIN_NAME]"
click at [533, 394] on input "Sign In" at bounding box center [465, 390] width 268 height 39
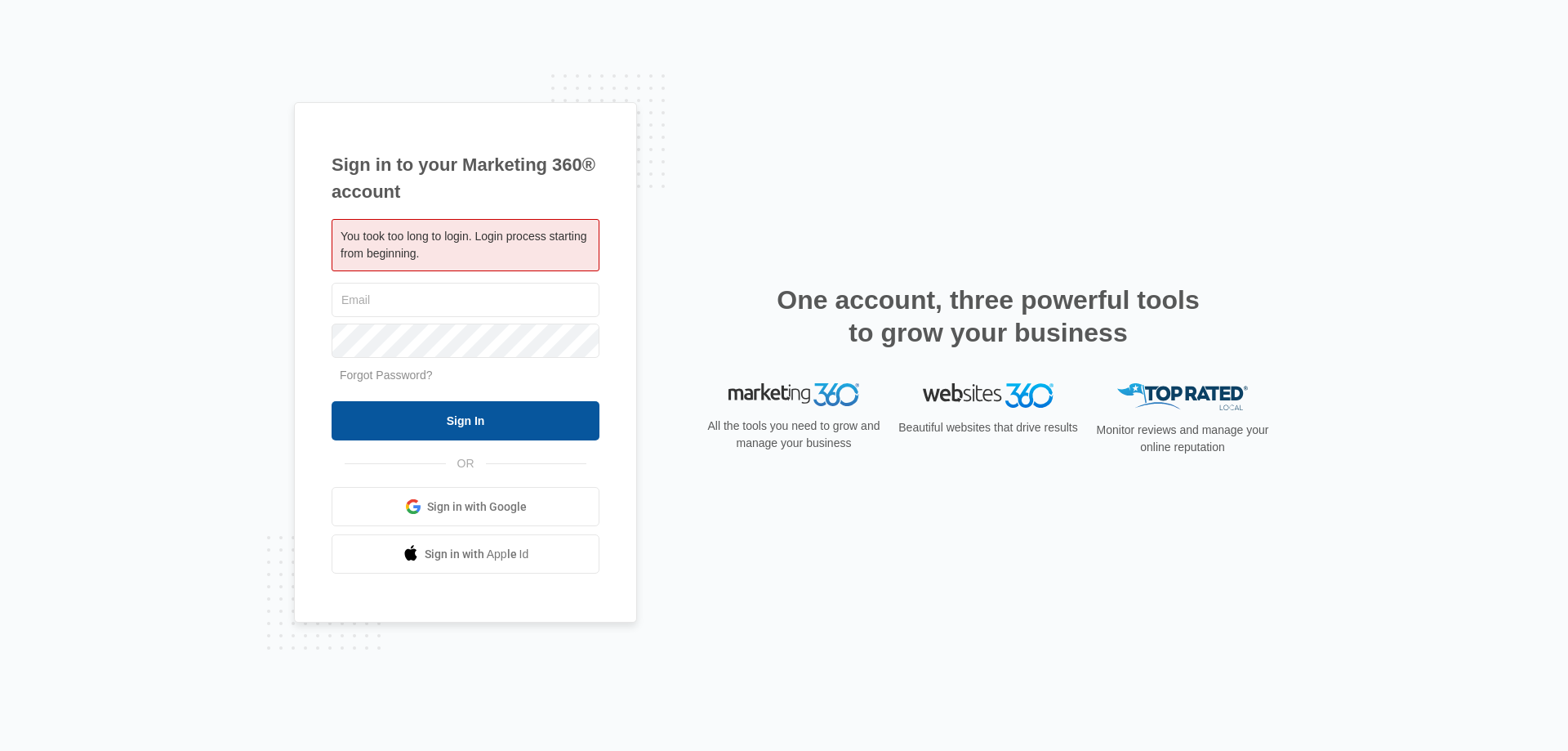
type input "[EMAIL_ADDRESS][DOMAIN_NAME]"
click at [498, 417] on input "Sign In" at bounding box center [465, 421] width 268 height 39
